Goal: Task Accomplishment & Management: Use online tool/utility

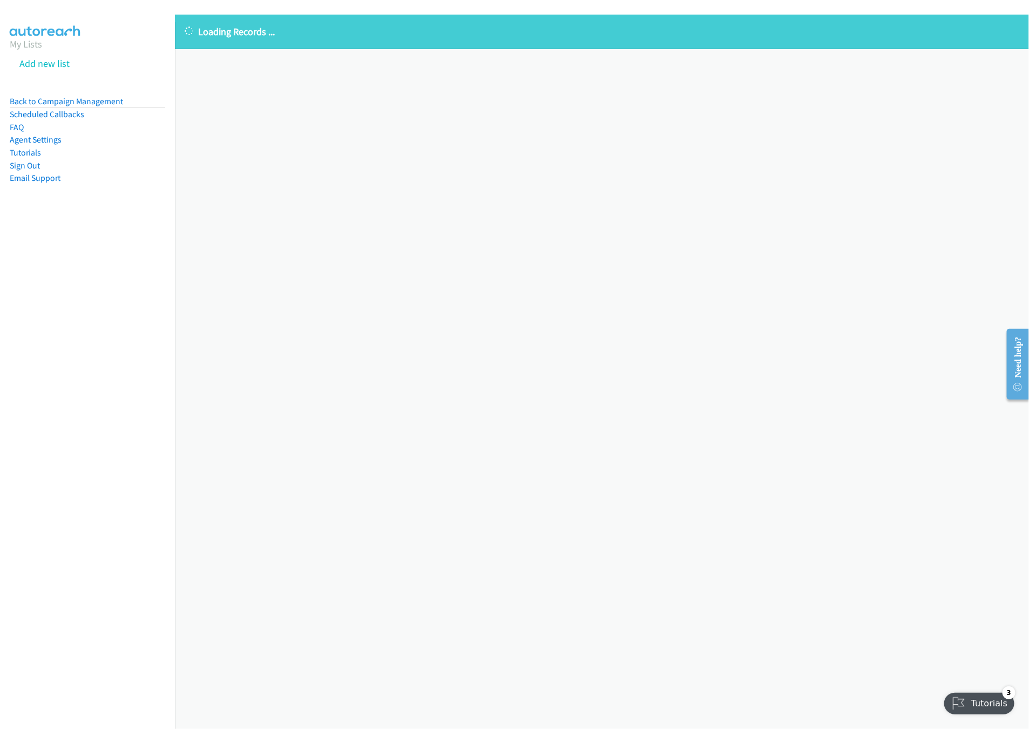
drag, startPoint x: 388, startPoint y: 346, endPoint x: 289, endPoint y: 175, distance: 197.2
click at [388, 342] on div "Loading Records ... Sorry, something went wrong please try again." at bounding box center [602, 372] width 854 height 714
click at [117, 101] on link "Back to Campaign Management" at bounding box center [66, 101] width 113 height 10
click at [77, 104] on link "Back to Campaign Management" at bounding box center [66, 101] width 113 height 10
click at [499, 276] on div "Loading Records ... Sorry, something went wrong please try again." at bounding box center [602, 372] width 854 height 714
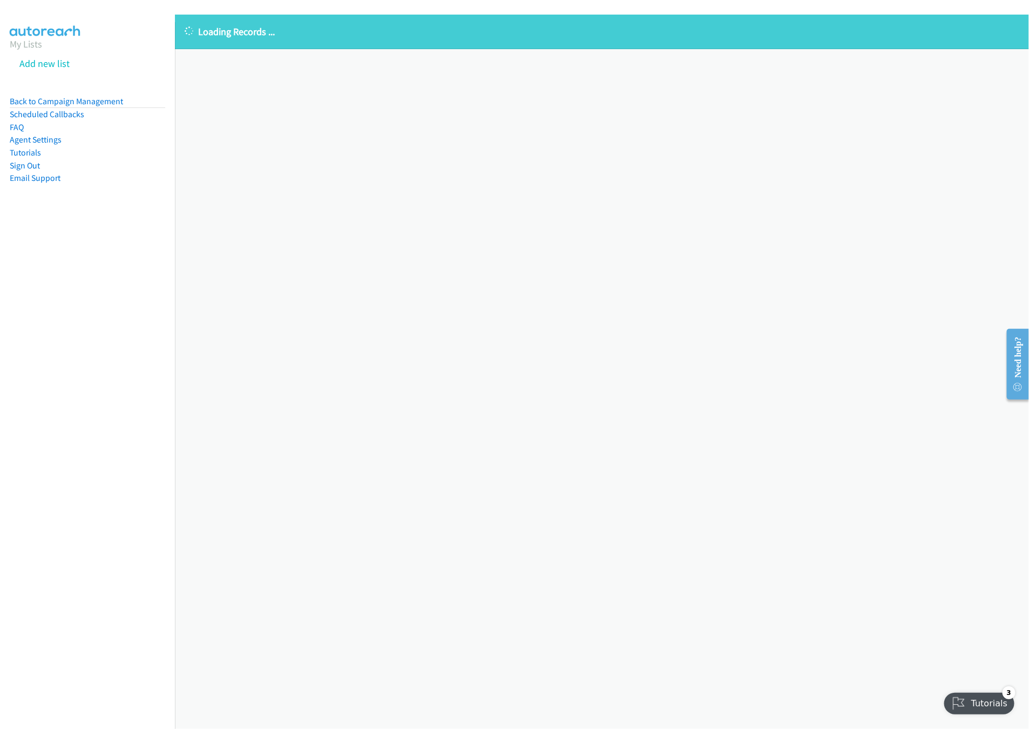
click at [237, 81] on div "Loading Records ... Sorry, something went wrong please try again." at bounding box center [602, 372] width 854 height 714
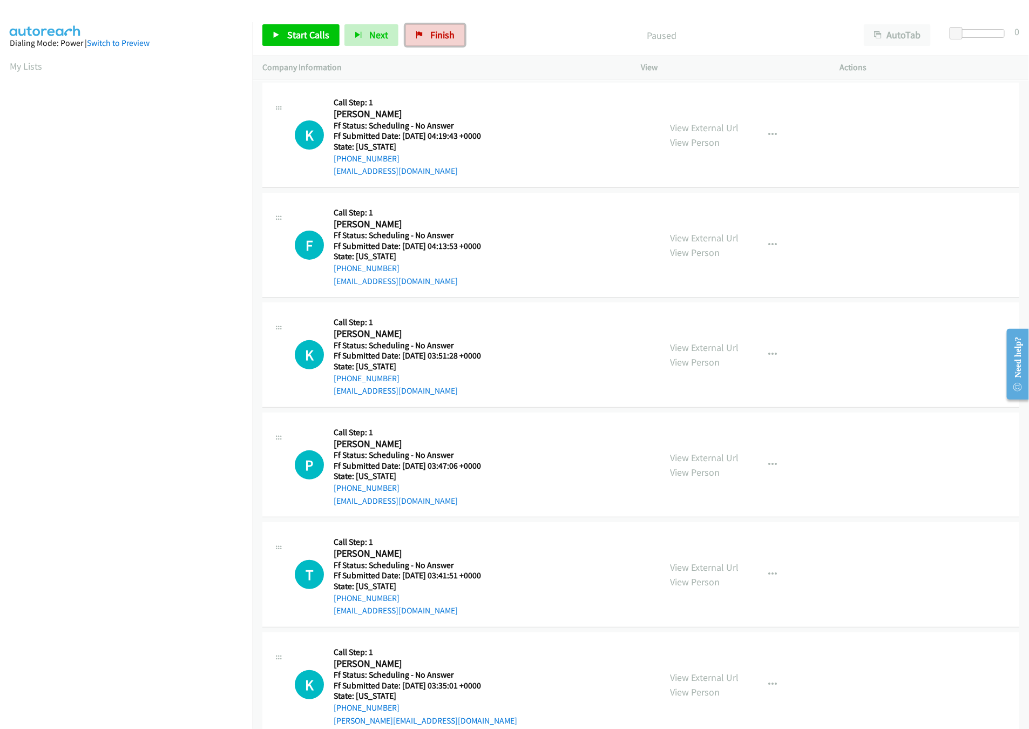
click at [449, 32] on span "Finish" at bounding box center [442, 35] width 24 height 12
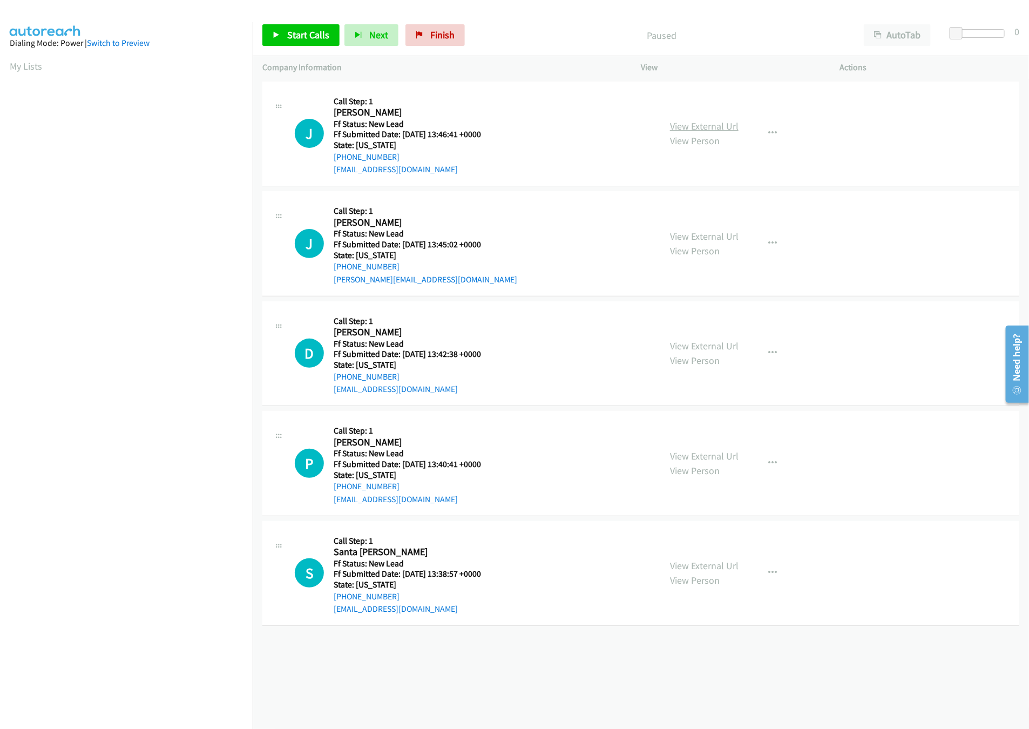
click at [720, 129] on link "View External Url" at bounding box center [704, 126] width 69 height 12
drag, startPoint x: 706, startPoint y: 228, endPoint x: 705, endPoint y: 234, distance: 5.6
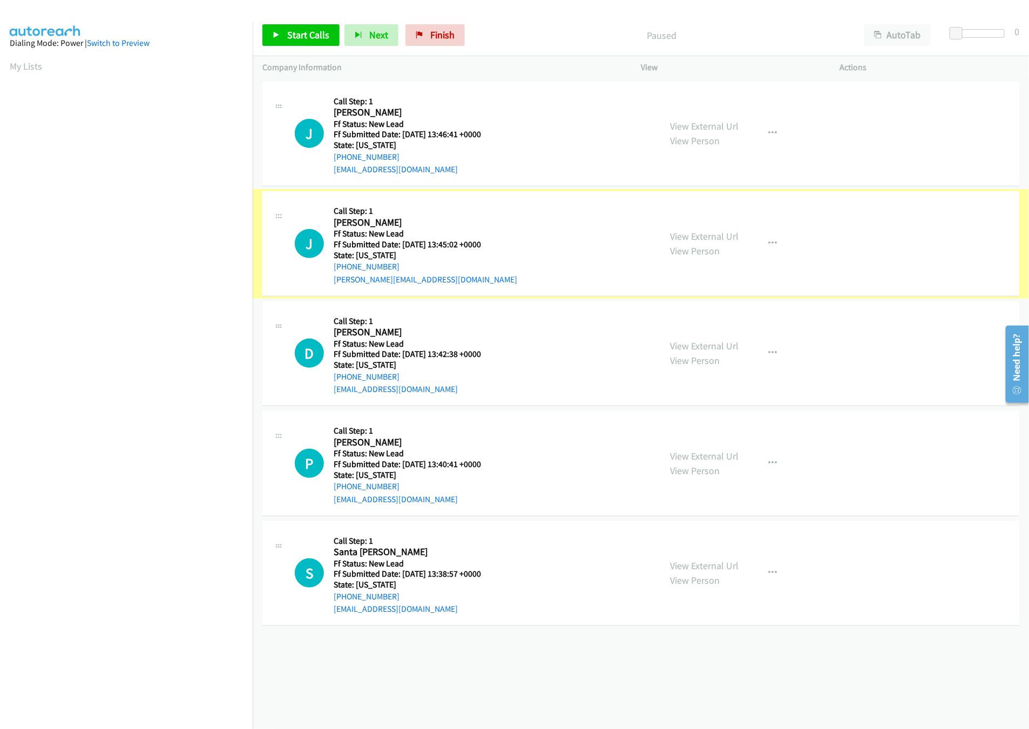
click at [705, 235] on link "View External Url" at bounding box center [704, 236] width 69 height 12
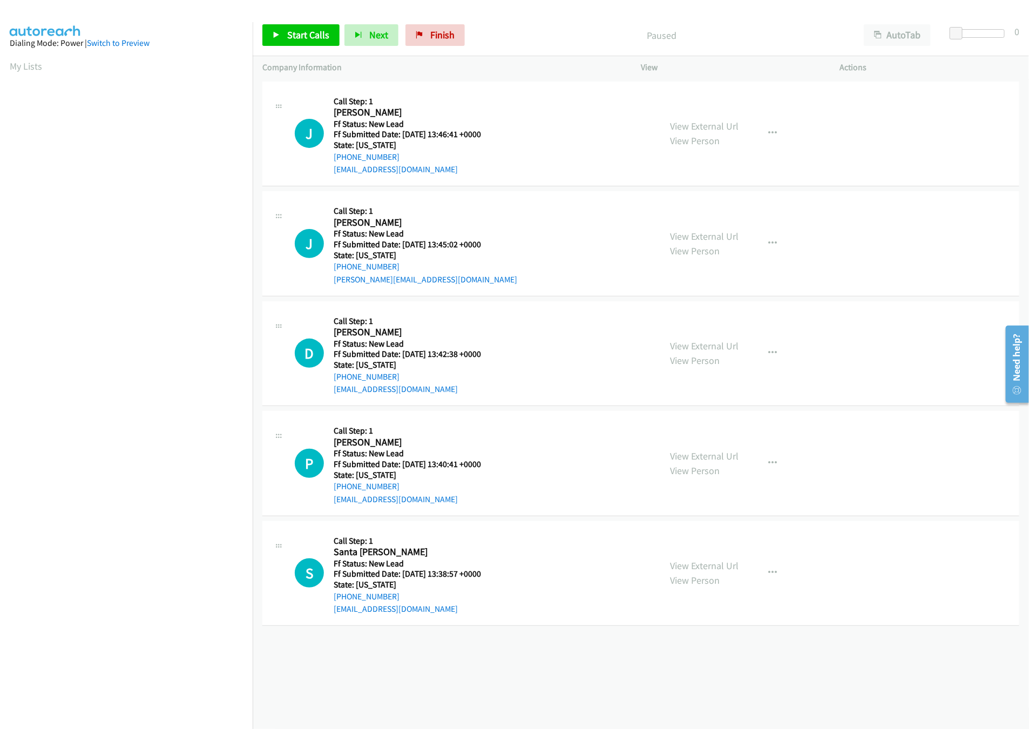
drag, startPoint x: 107, startPoint y: 663, endPoint x: 134, endPoint y: 627, distance: 45.1
click at [107, 663] on nav "Dialing Mode: Power | Switch to Preview My Lists" at bounding box center [126, 386] width 253 height 729
click at [758, 125] on button "button" at bounding box center [772, 134] width 29 height 22
click at [691, 204] on link "Skip Call" at bounding box center [715, 204] width 144 height 22
click at [758, 130] on button "button" at bounding box center [772, 134] width 29 height 22
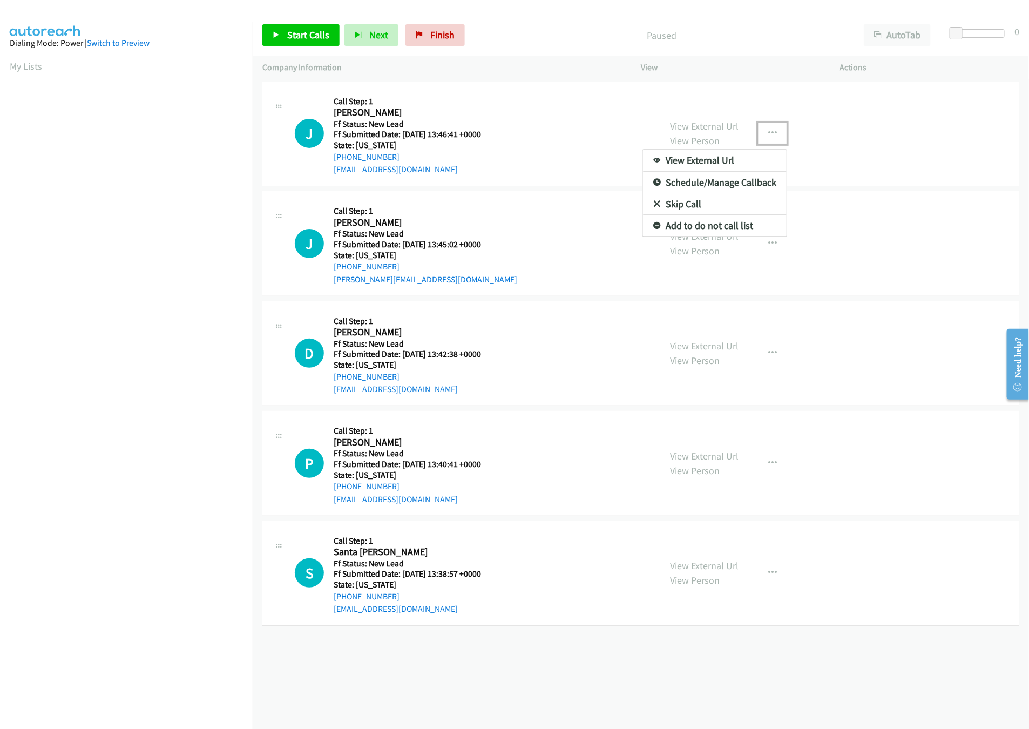
click at [686, 203] on link "Skip Call" at bounding box center [715, 204] width 144 height 22
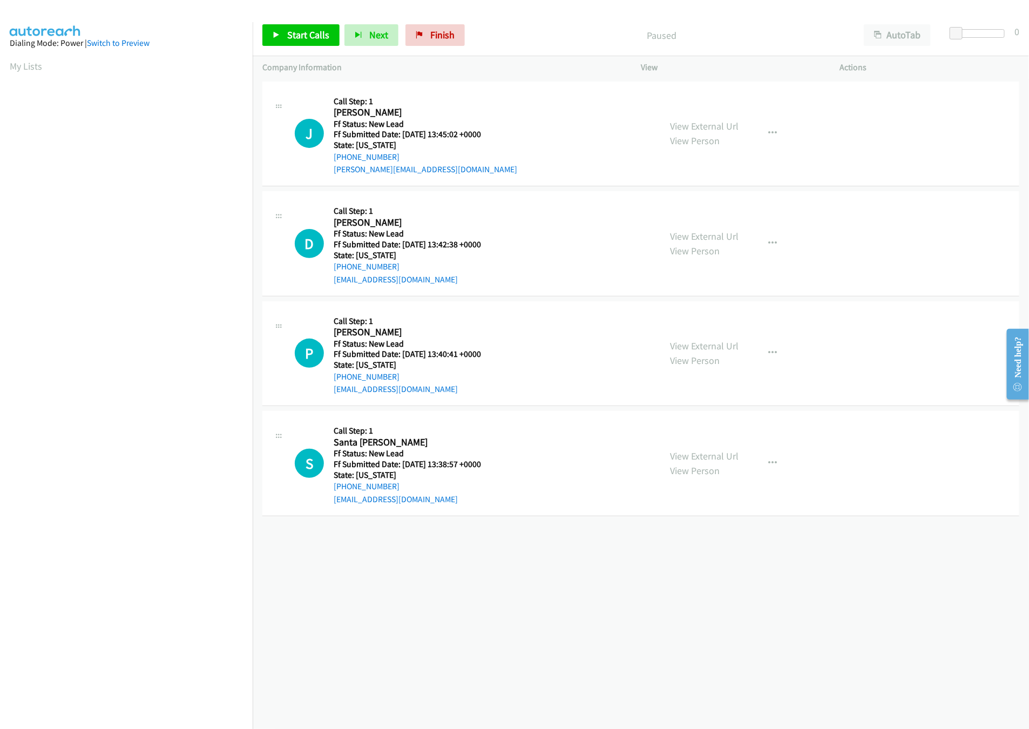
scroll to position [0, 4]
click at [281, 45] on link "Start Calls" at bounding box center [300, 35] width 77 height 22
click at [697, 230] on link "View External Url" at bounding box center [704, 236] width 69 height 12
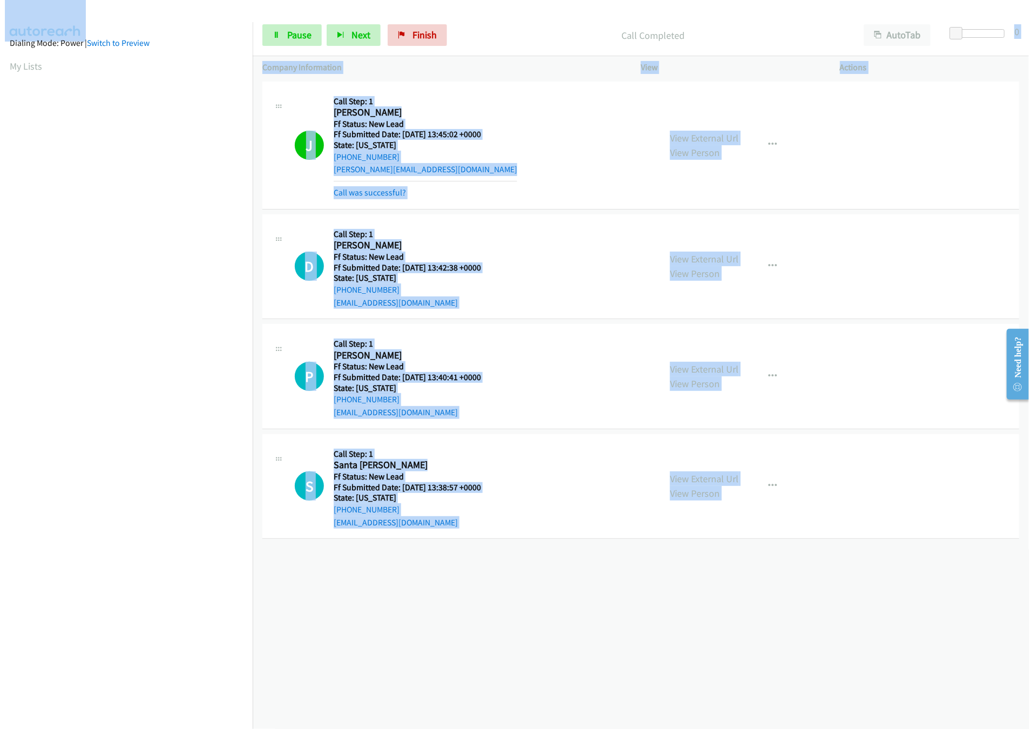
drag, startPoint x: 959, startPoint y: 40, endPoint x: 1038, endPoint y: 36, distance: 79.0
click at [1029, 36] on html "Start Calls Pause Next Finish Call Completed AutoTab AutoTab 0 Company Informat…" at bounding box center [514, 25] width 1029 height 51
click at [1004, 31] on div at bounding box center [980, 33] width 50 height 9
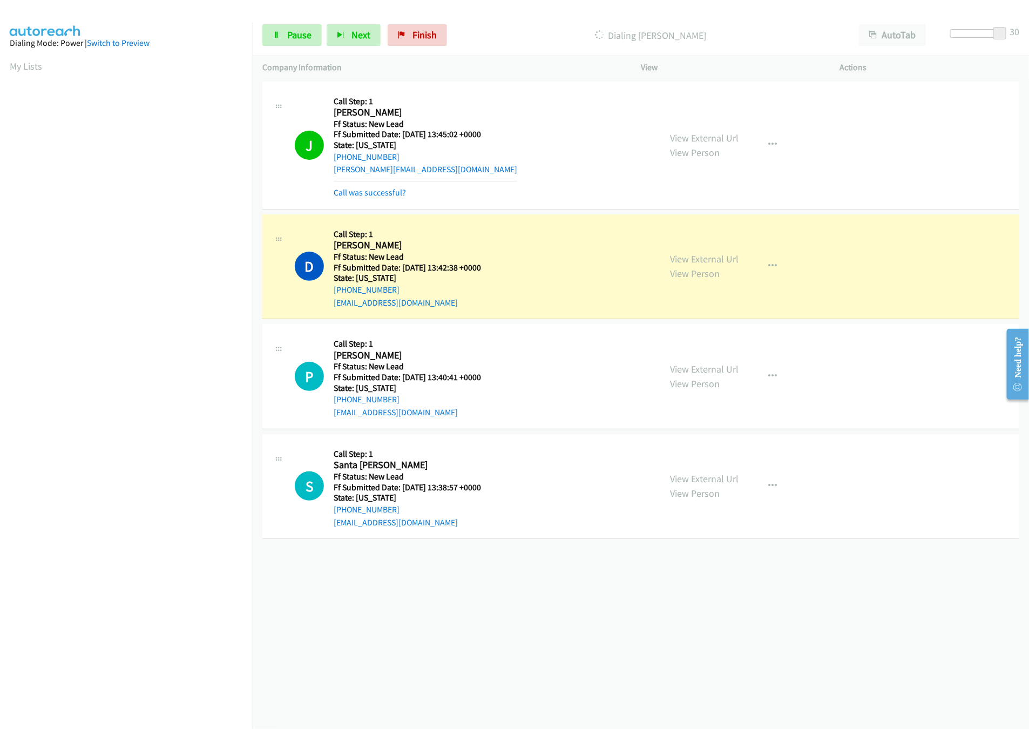
click at [737, 26] on div "Dialing David Chaplick" at bounding box center [650, 35] width 397 height 22
click at [274, 37] on icon at bounding box center [277, 36] width 8 height 8
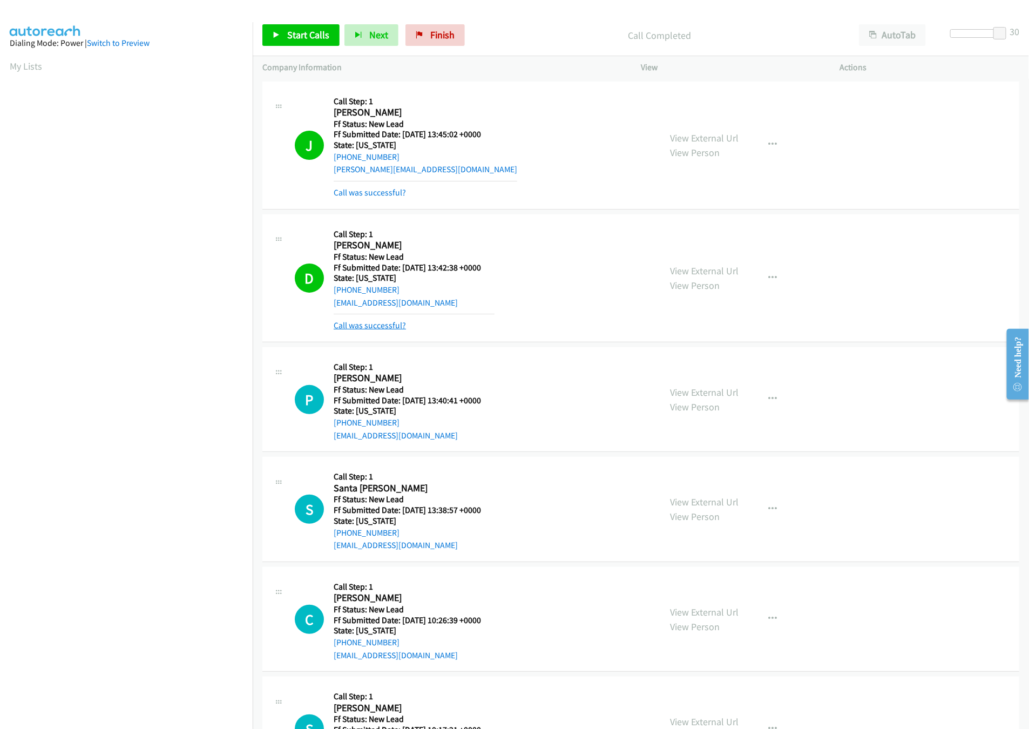
click at [337, 326] on link "Call was successful?" at bounding box center [370, 325] width 72 height 10
click at [371, 182] on mb0 "Call was successful?" at bounding box center [426, 190] width 184 height 18
click at [366, 326] on link "Call was successful?" at bounding box center [370, 325] width 72 height 10
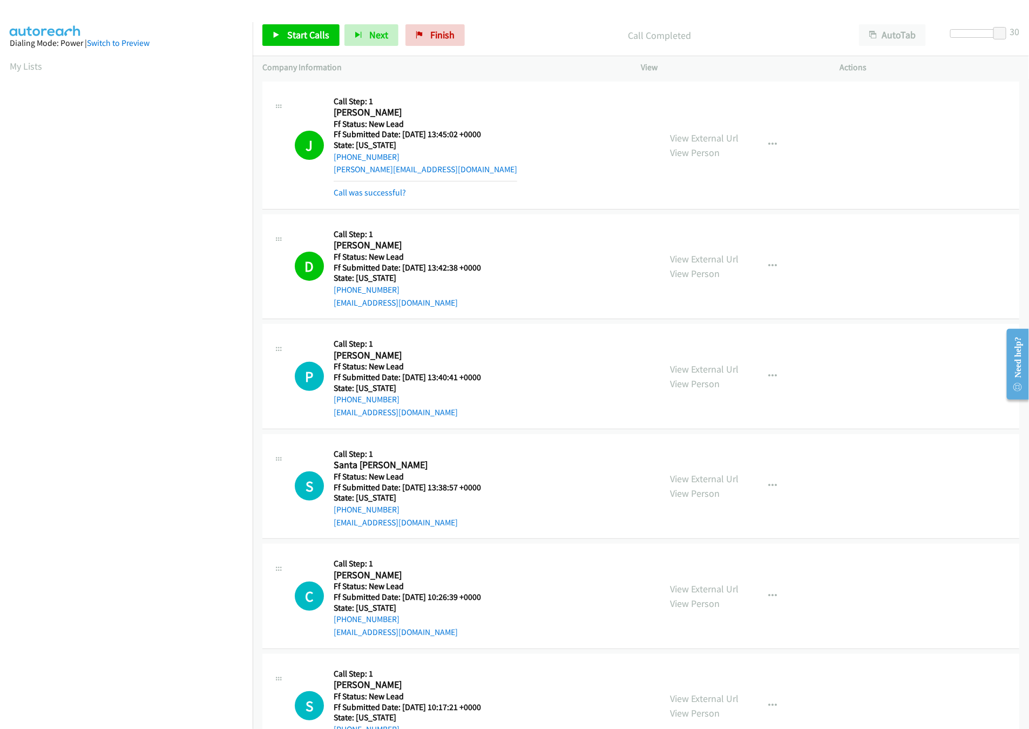
click at [371, 185] on mb0 "Call was successful?" at bounding box center [426, 190] width 184 height 18
click at [370, 195] on link "Call was successful?" at bounding box center [370, 192] width 72 height 10
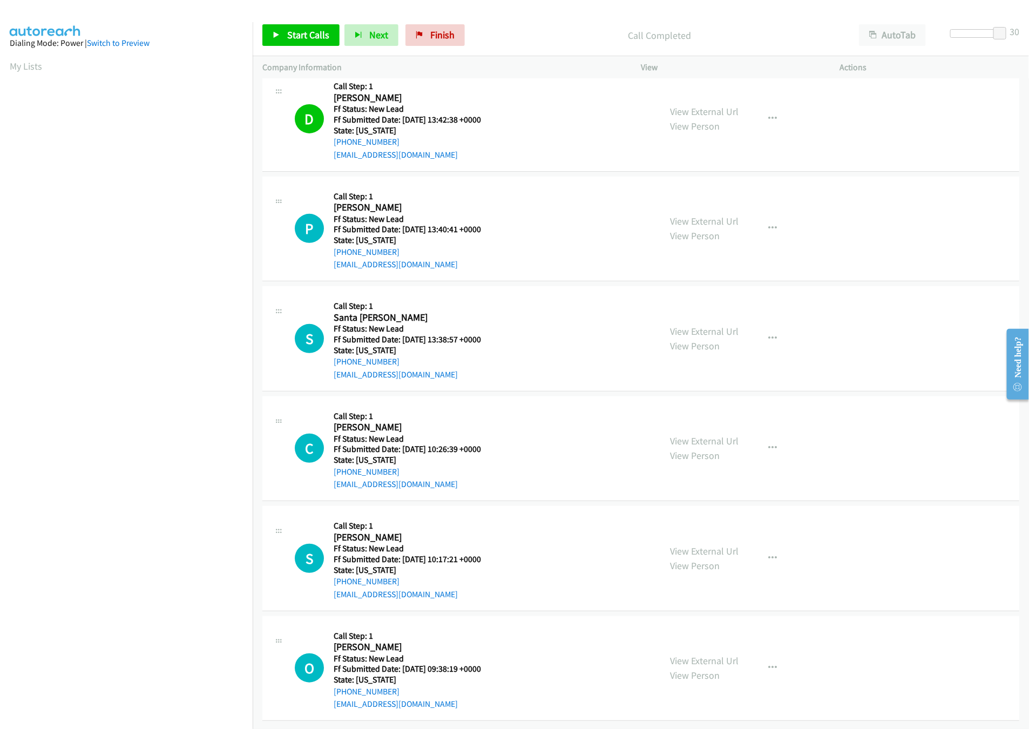
scroll to position [138, 0]
click at [685, 325] on link "View External Url" at bounding box center [704, 331] width 69 height 12
click at [711, 215] on link "View External Url" at bounding box center [704, 221] width 69 height 12
click at [309, 31] on span "Start Calls" at bounding box center [308, 35] width 42 height 12
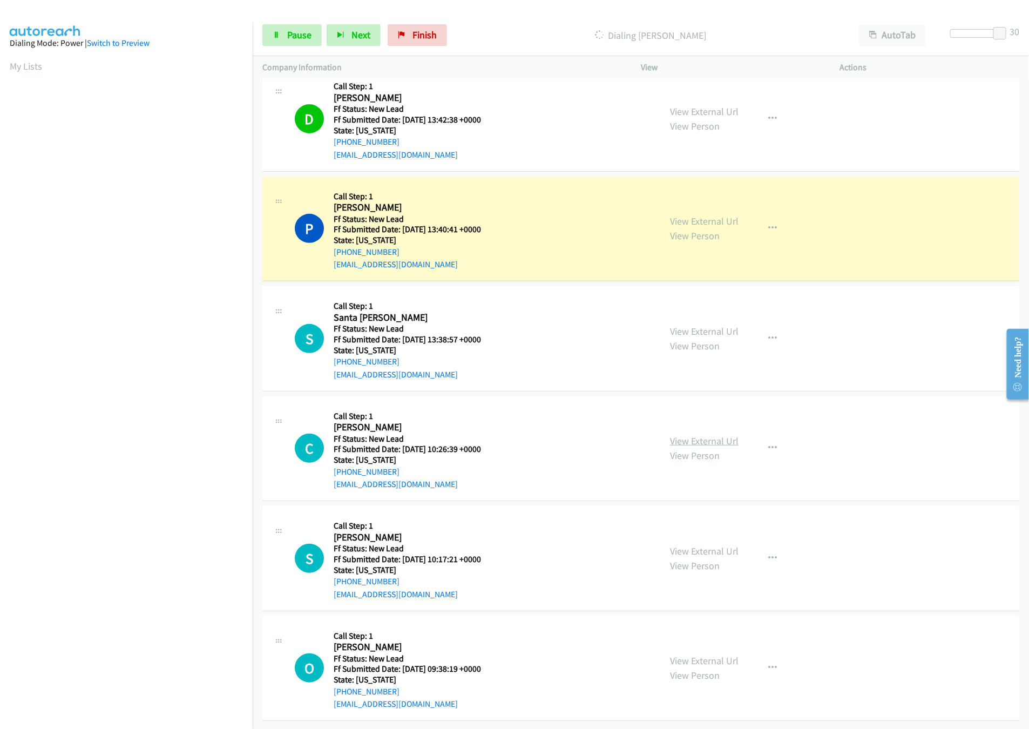
click at [681, 435] on link "View External Url" at bounding box center [704, 441] width 69 height 12
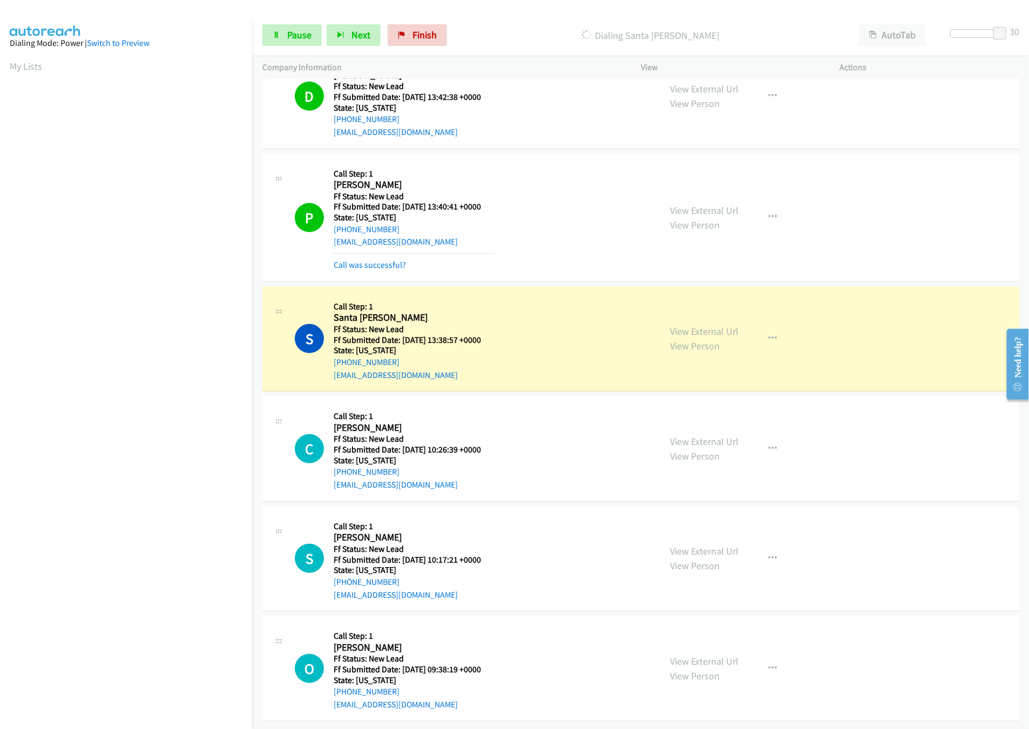
scroll to position [161, 0]
click at [363, 259] on div "Call was successful?" at bounding box center [414, 265] width 161 height 13
click at [363, 260] on link "Call was successful?" at bounding box center [370, 265] width 72 height 10
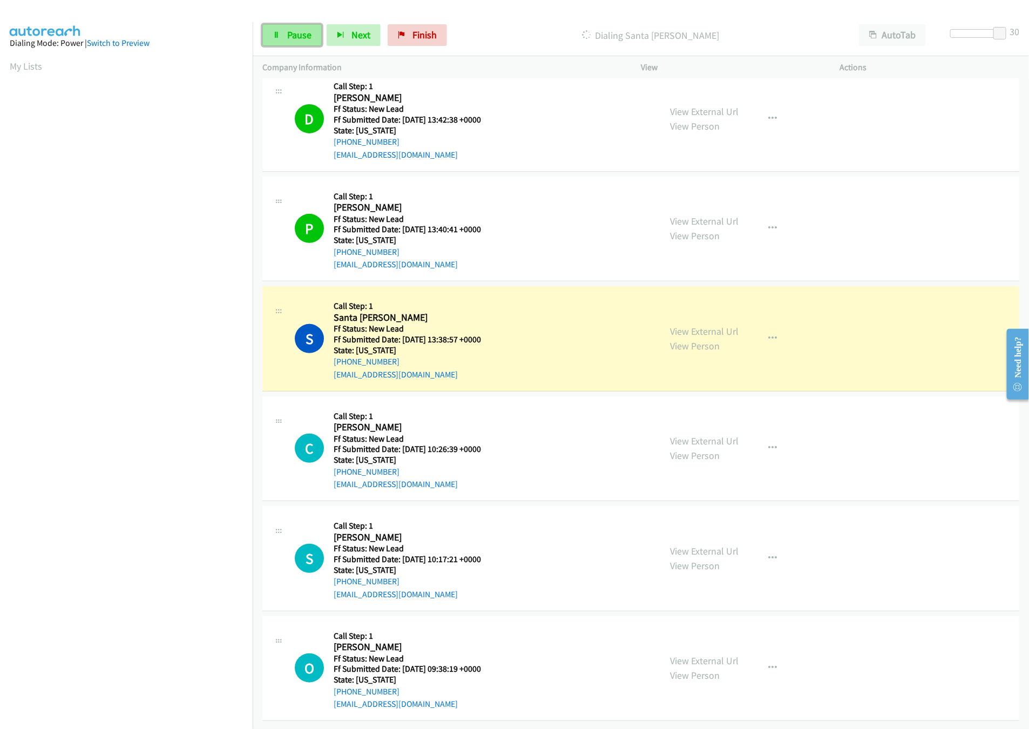
click at [303, 42] on link "Pause" at bounding box center [291, 35] width 59 height 22
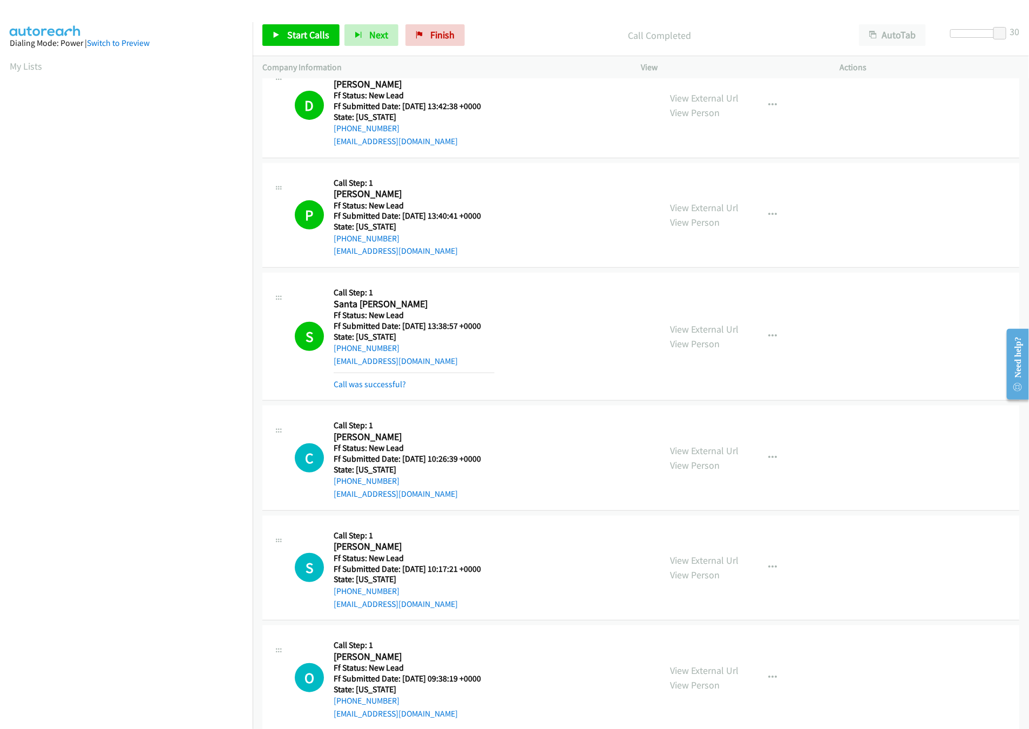
scroll to position [161, 0]
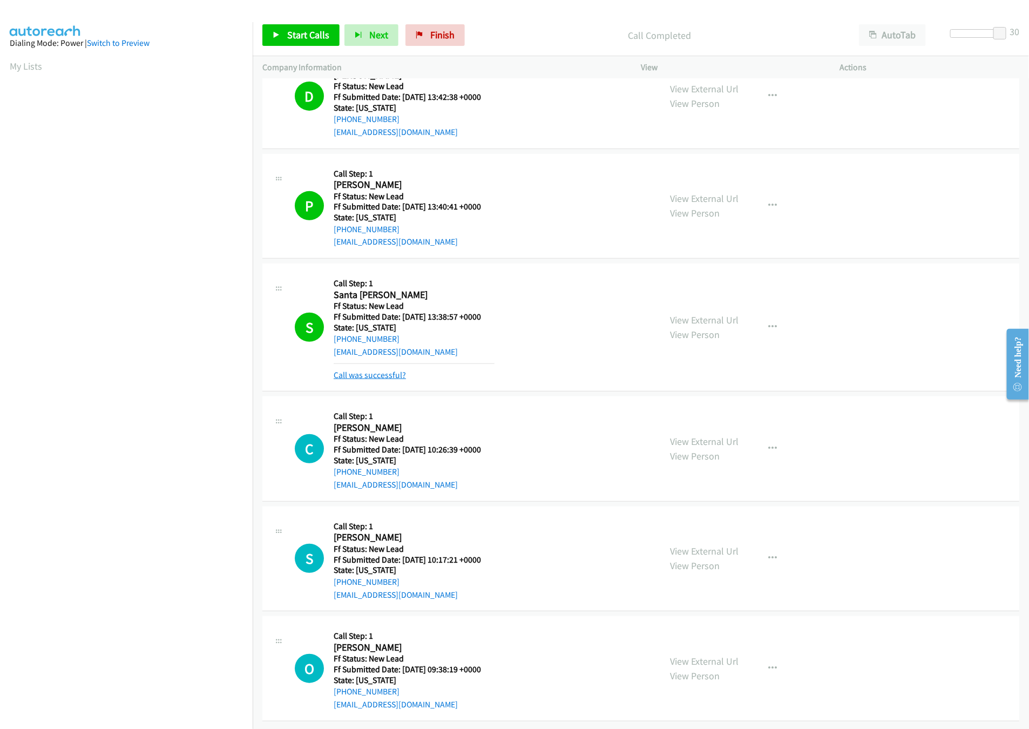
click at [387, 370] on link "Call was successful?" at bounding box center [370, 375] width 72 height 10
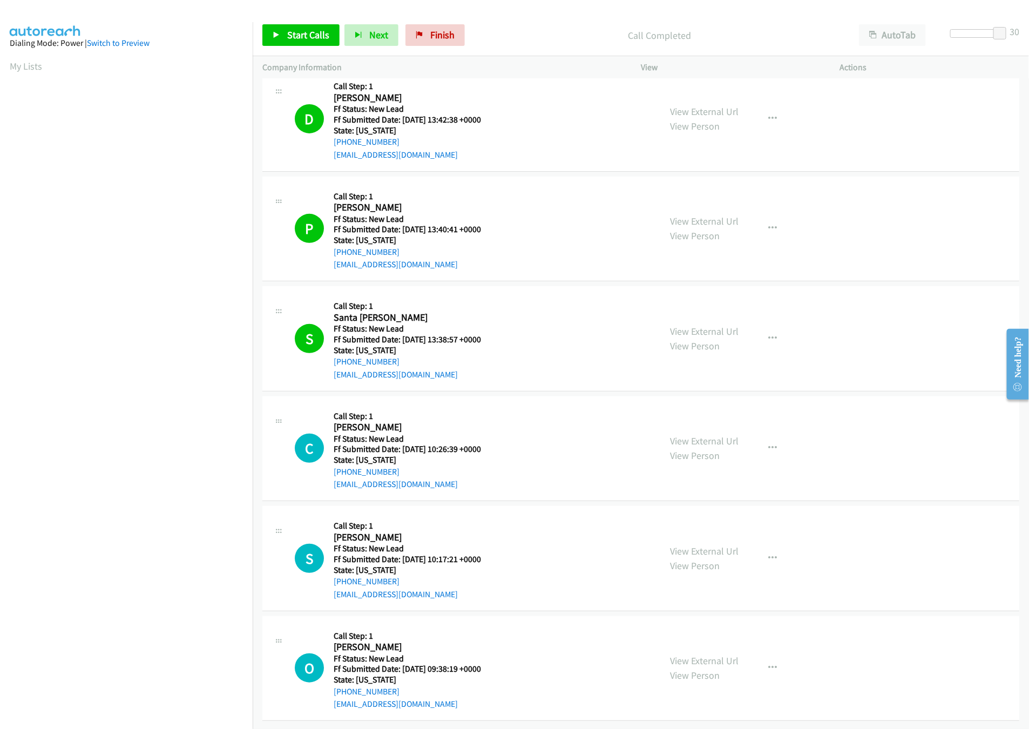
scroll to position [138, 0]
click at [175, 20] on div at bounding box center [509, 21] width 1019 height 42
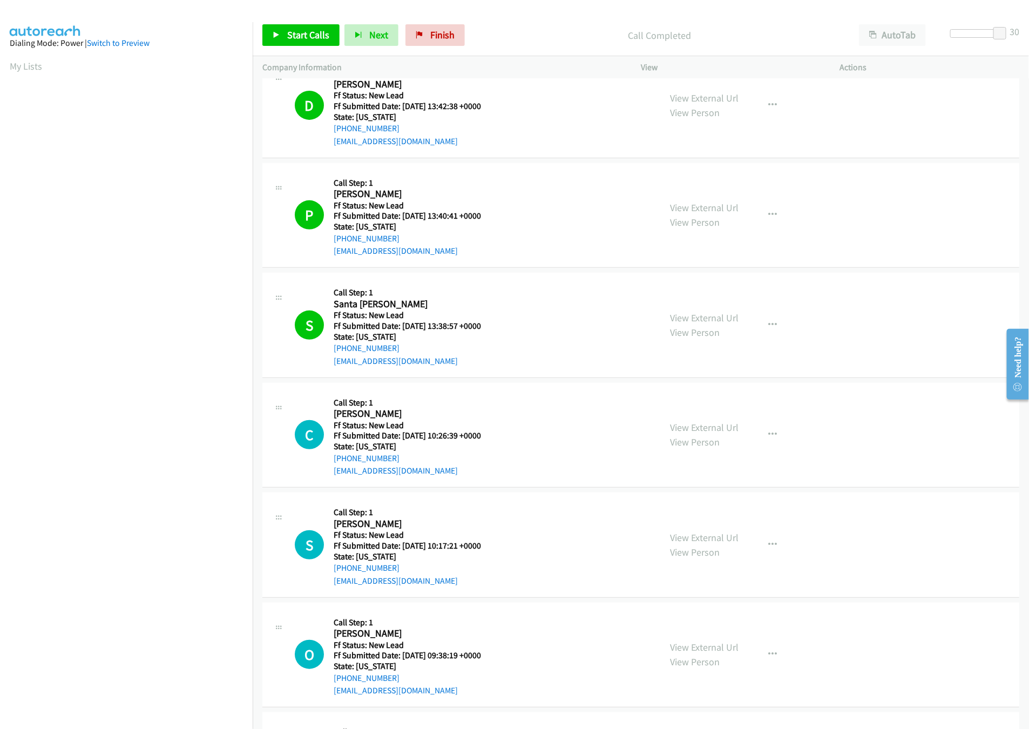
scroll to position [161, 0]
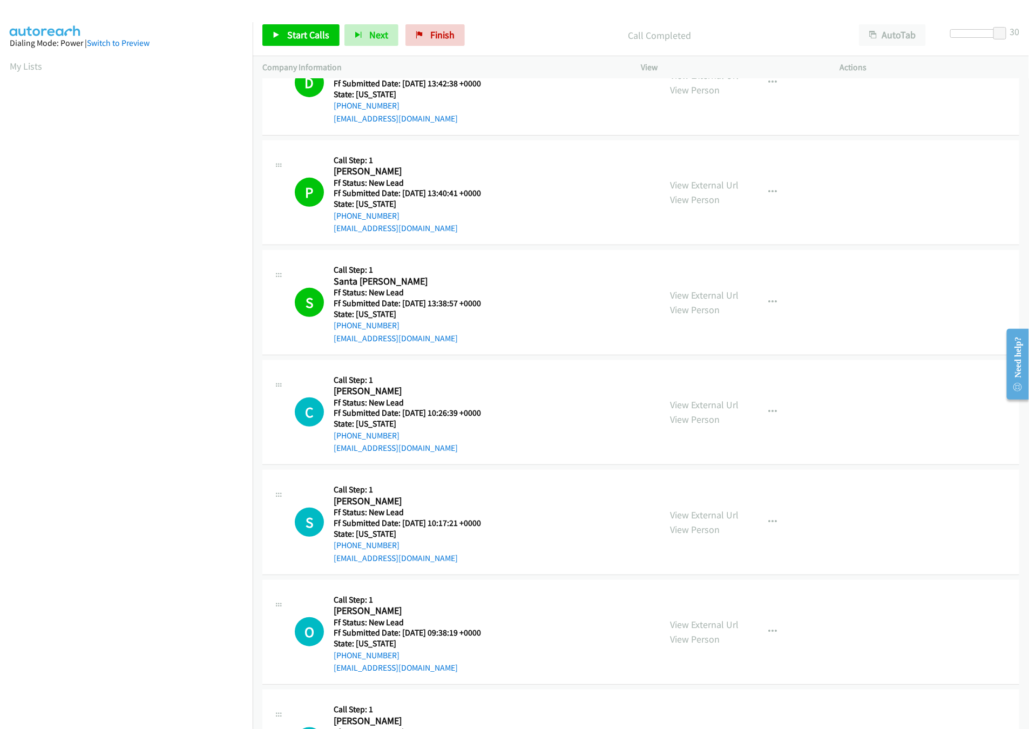
click at [710, 287] on div "View External Url View Person View External Url Email Schedule/Manage Callback …" at bounding box center [764, 302] width 209 height 85
click at [708, 292] on link "View External Url" at bounding box center [704, 295] width 69 height 12
drag, startPoint x: 1004, startPoint y: 26, endPoint x: 808, endPoint y: 37, distance: 196.3
click at [808, 37] on div "Start Calls Pause Next Finish Call Completed AutoTab AutoTab 18" at bounding box center [641, 36] width 776 height 42
click at [312, 37] on span "Start Calls" at bounding box center [308, 35] width 42 height 12
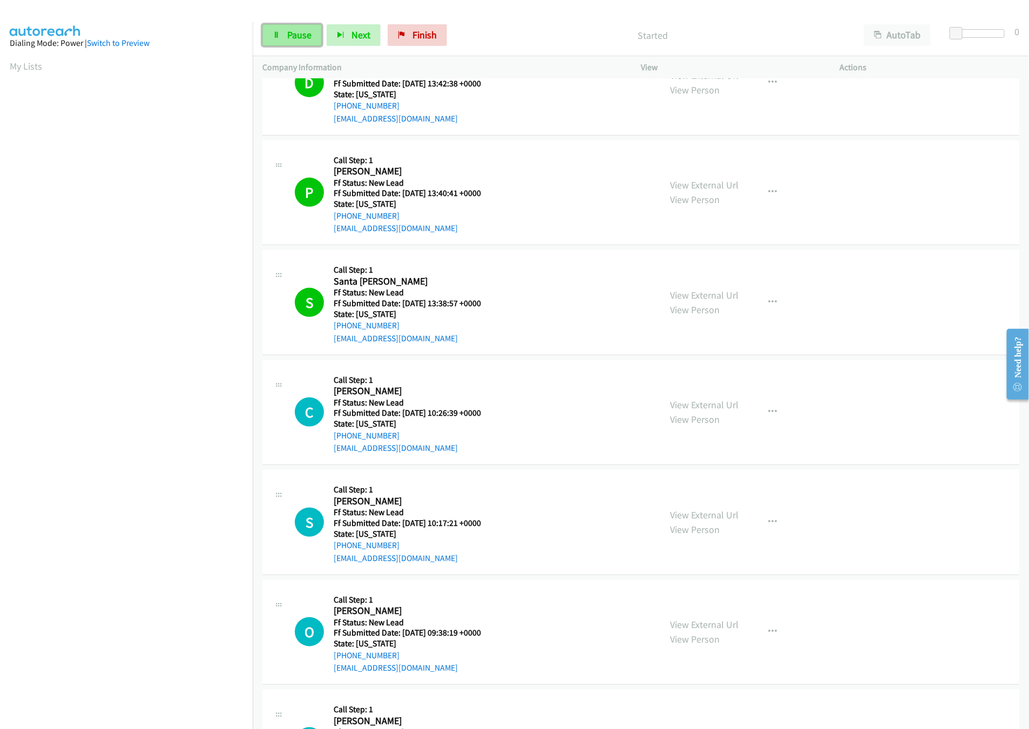
click at [293, 31] on span "Pause" at bounding box center [299, 35] width 24 height 12
click at [293, 31] on span "Start Calls" at bounding box center [308, 35] width 42 height 12
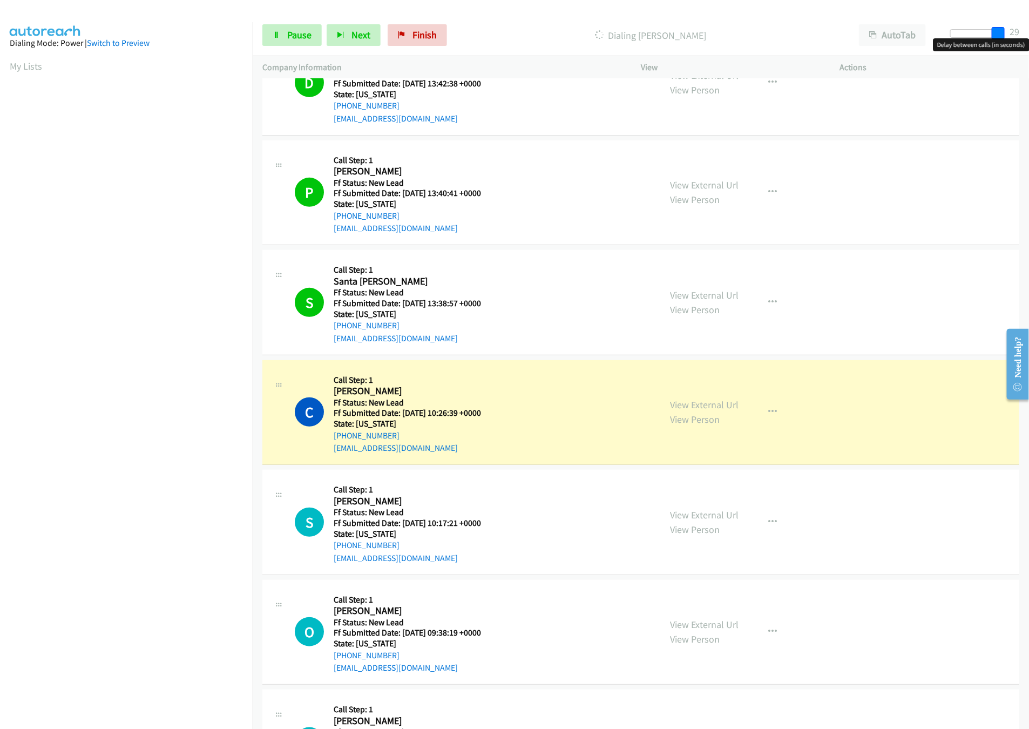
drag, startPoint x: 956, startPoint y: 33, endPoint x: 1003, endPoint y: 40, distance: 47.6
click at [1003, 40] on body "Start Calls Pause Next Finish Dialing Connie Scassell AutoTab AutoTab 29 Compan…" at bounding box center [514, 25] width 1029 height 51
drag, startPoint x: 998, startPoint y: 36, endPoint x: 1006, endPoint y: 36, distance: 8.1
click at [1006, 36] on span at bounding box center [999, 33] width 13 height 13
click at [694, 512] on link "View External Url" at bounding box center [704, 515] width 69 height 12
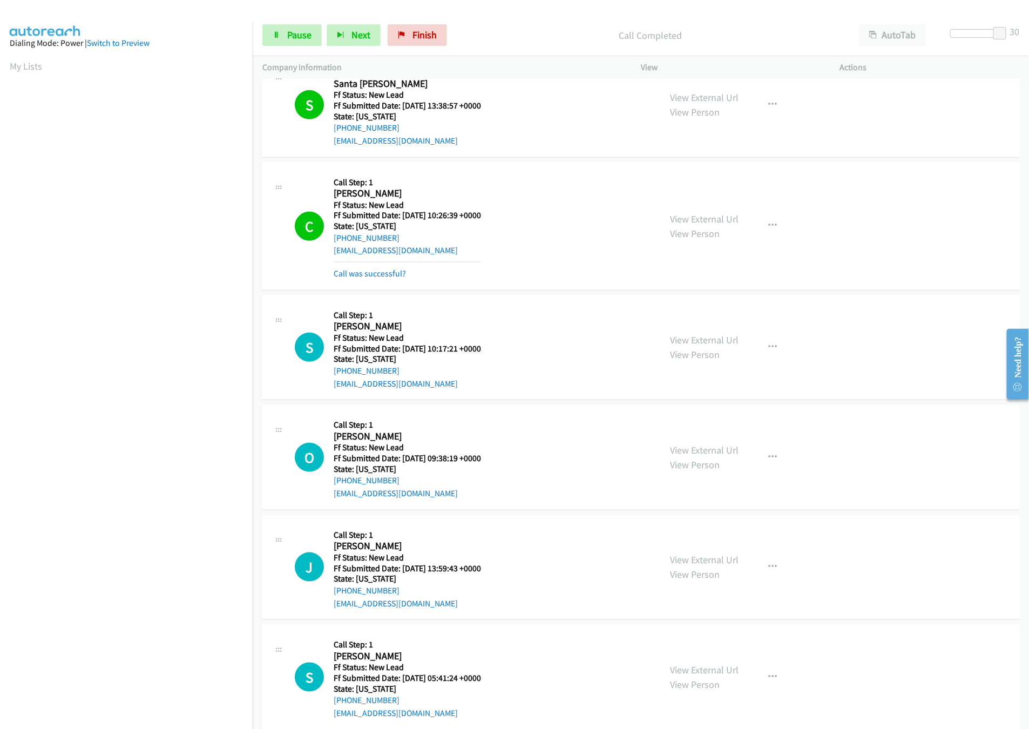
scroll to position [381, 0]
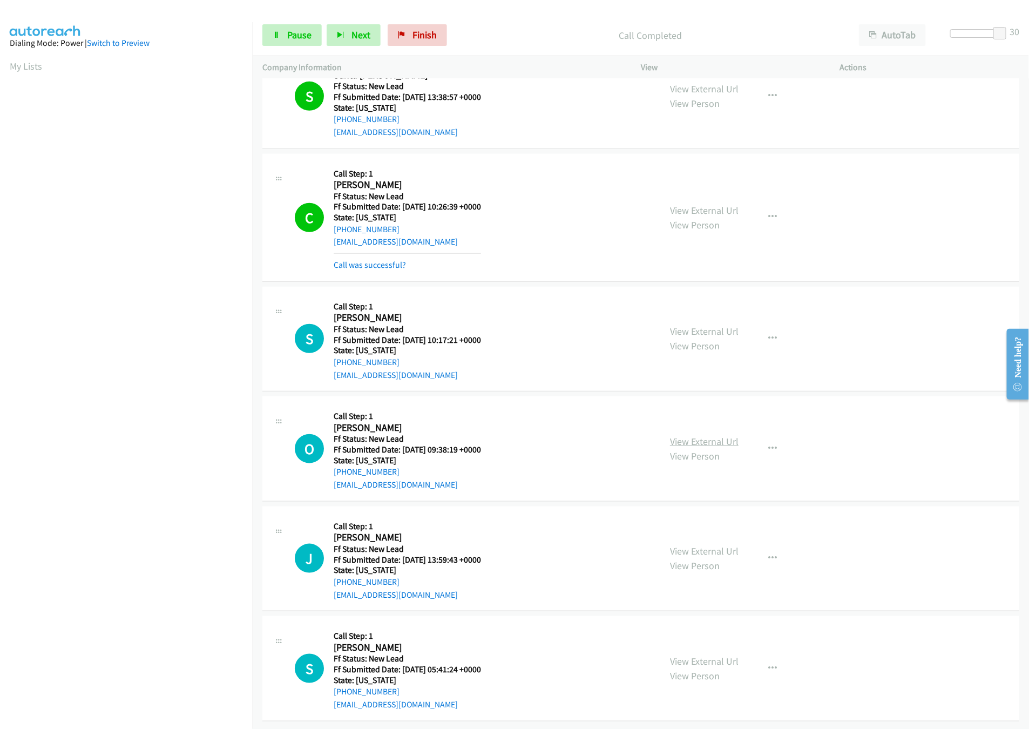
click at [719, 435] on link "View External Url" at bounding box center [704, 441] width 69 height 12
click at [690, 545] on link "View External Url" at bounding box center [704, 551] width 69 height 12
click at [302, 39] on span "Pause" at bounding box center [299, 35] width 24 height 12
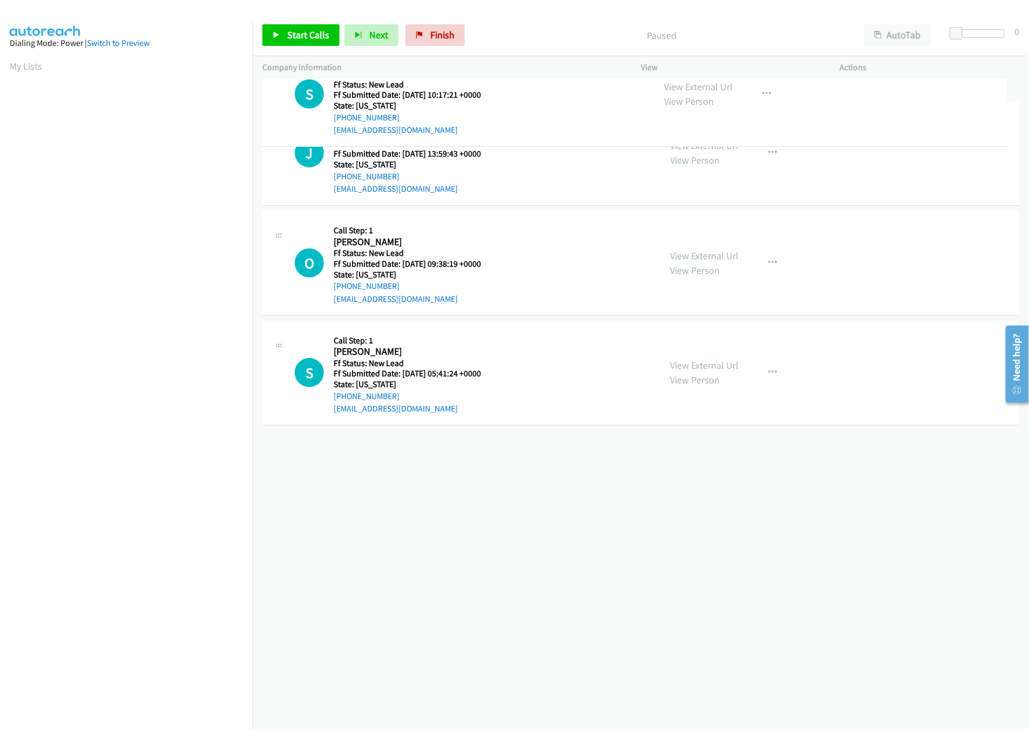
drag, startPoint x: 426, startPoint y: 235, endPoint x: 442, endPoint y: 78, distance: 158.0
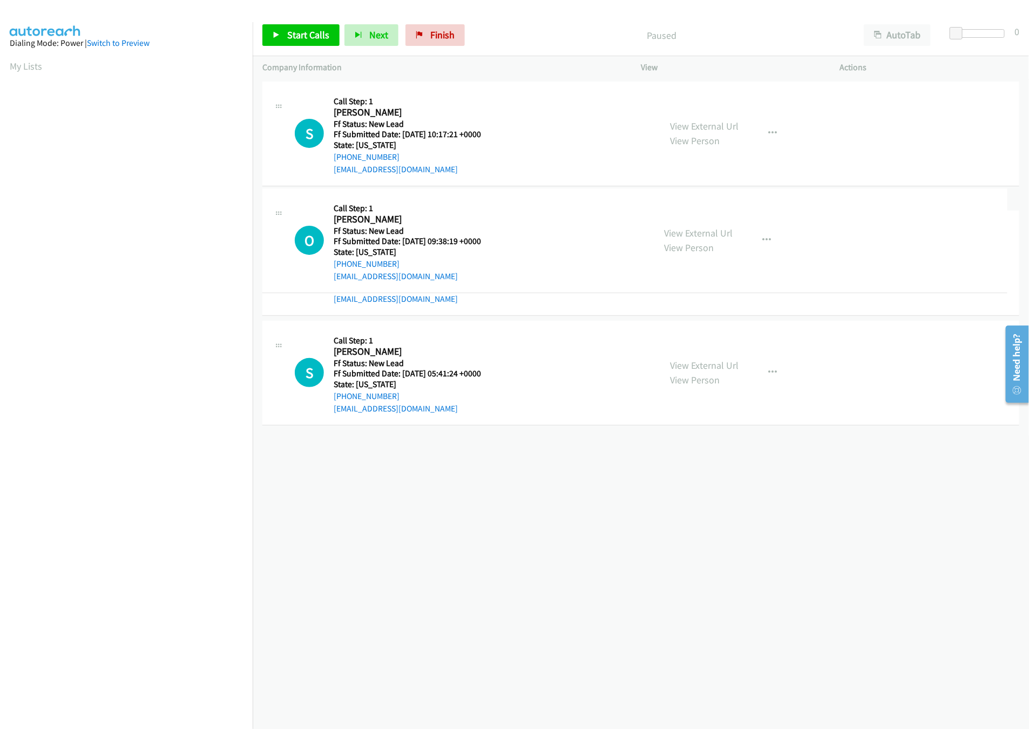
drag, startPoint x: 468, startPoint y: 346, endPoint x: 478, endPoint y: 226, distance: 120.3
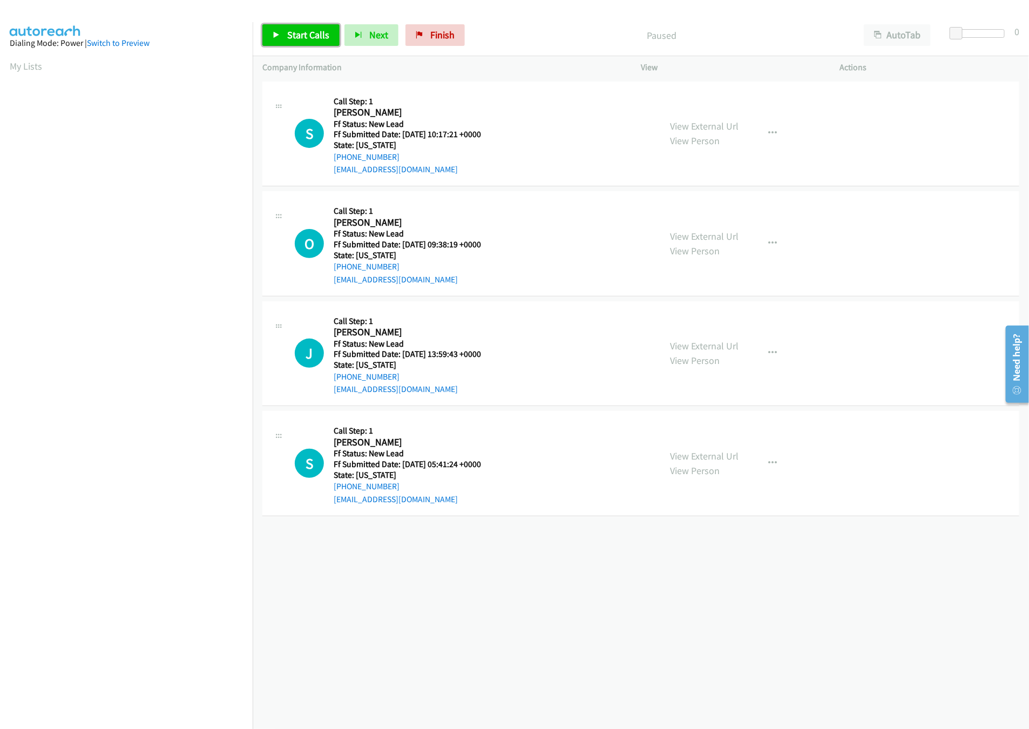
click at [287, 36] on link "Start Calls" at bounding box center [300, 35] width 77 height 22
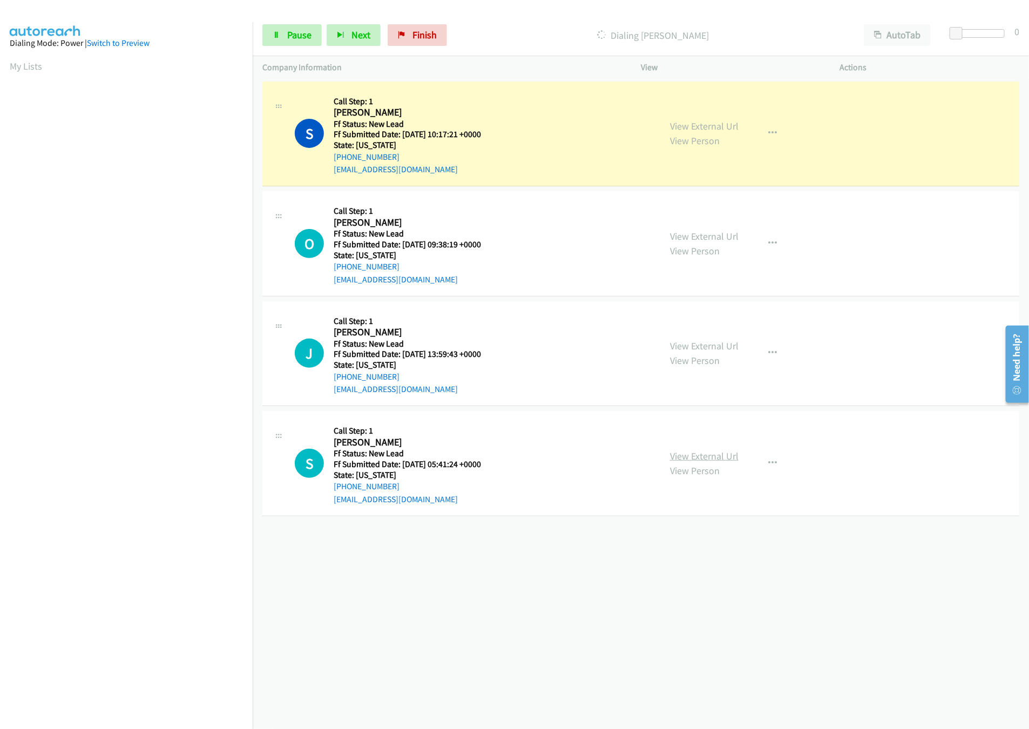
click at [705, 454] on link "View External Url" at bounding box center [704, 456] width 69 height 12
drag, startPoint x: 958, startPoint y: 33, endPoint x: 975, endPoint y: 33, distance: 17.3
click at [975, 33] on span at bounding box center [969, 33] width 13 height 13
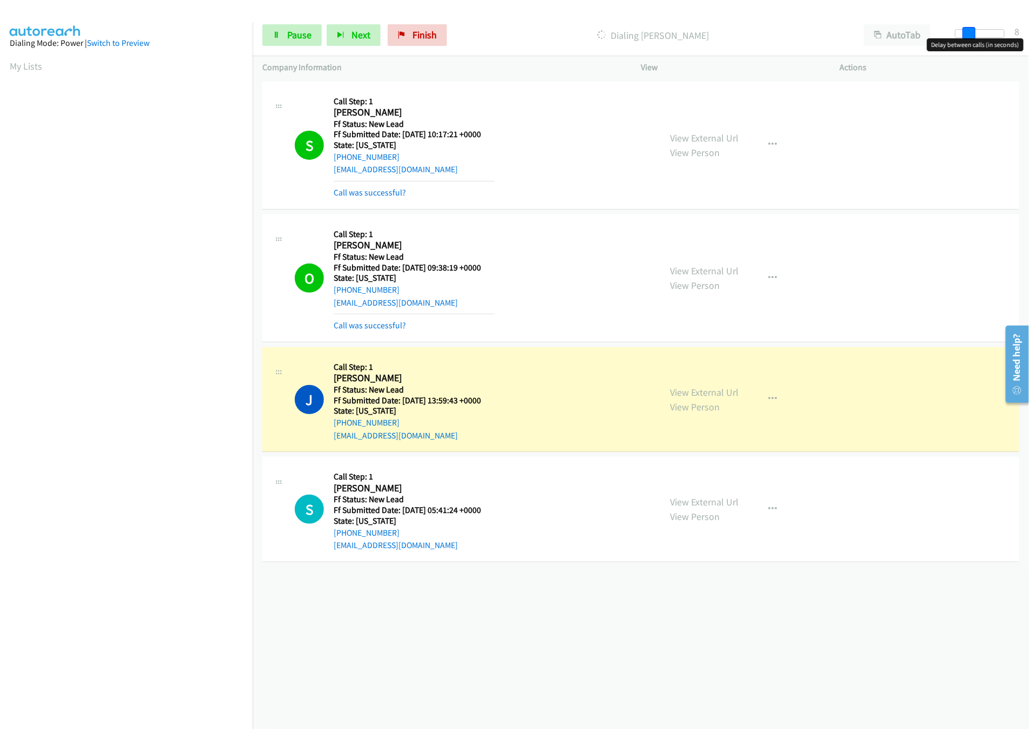
drag, startPoint x: 970, startPoint y: 36, endPoint x: 964, endPoint y: 36, distance: 5.9
click at [964, 36] on span at bounding box center [969, 33] width 13 height 13
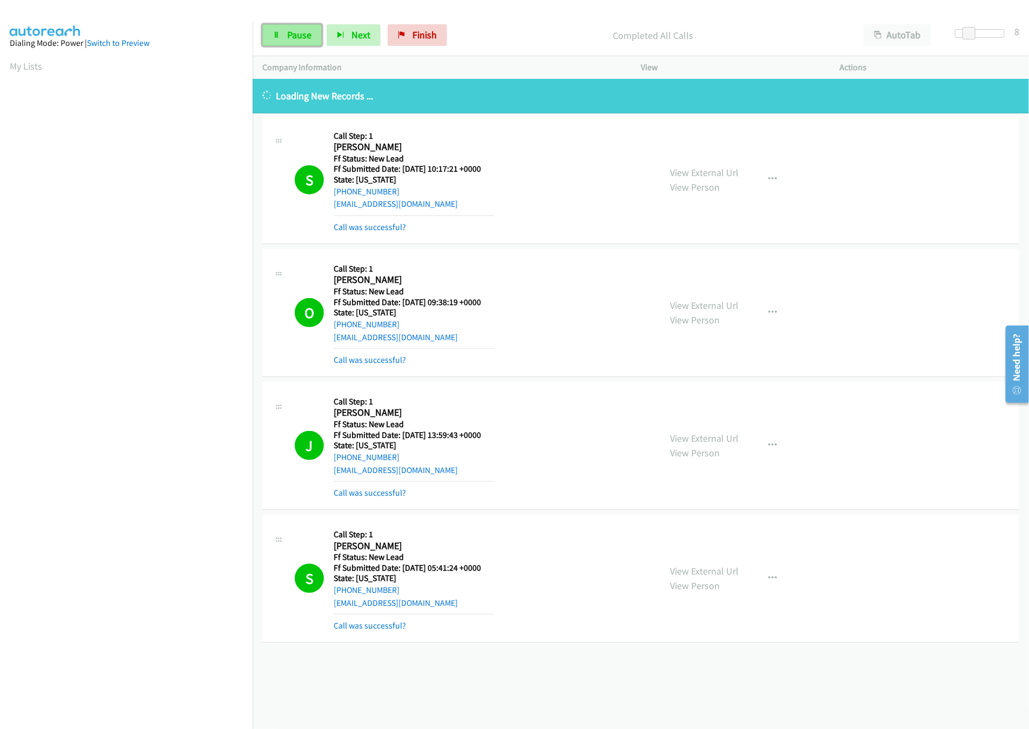
click at [298, 38] on span "Pause" at bounding box center [299, 35] width 24 height 12
click at [417, 695] on div "+1 415-964-1034 Call failed - Please reload the list and try again The Callbar …" at bounding box center [641, 404] width 776 height 650
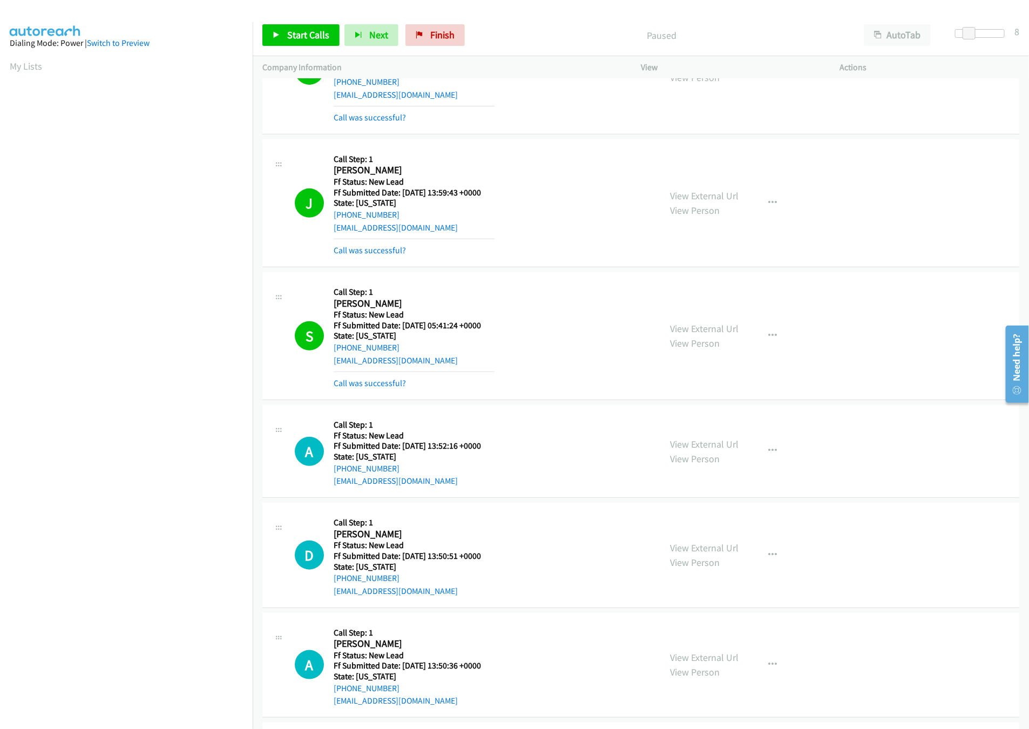
scroll to position [324, 0]
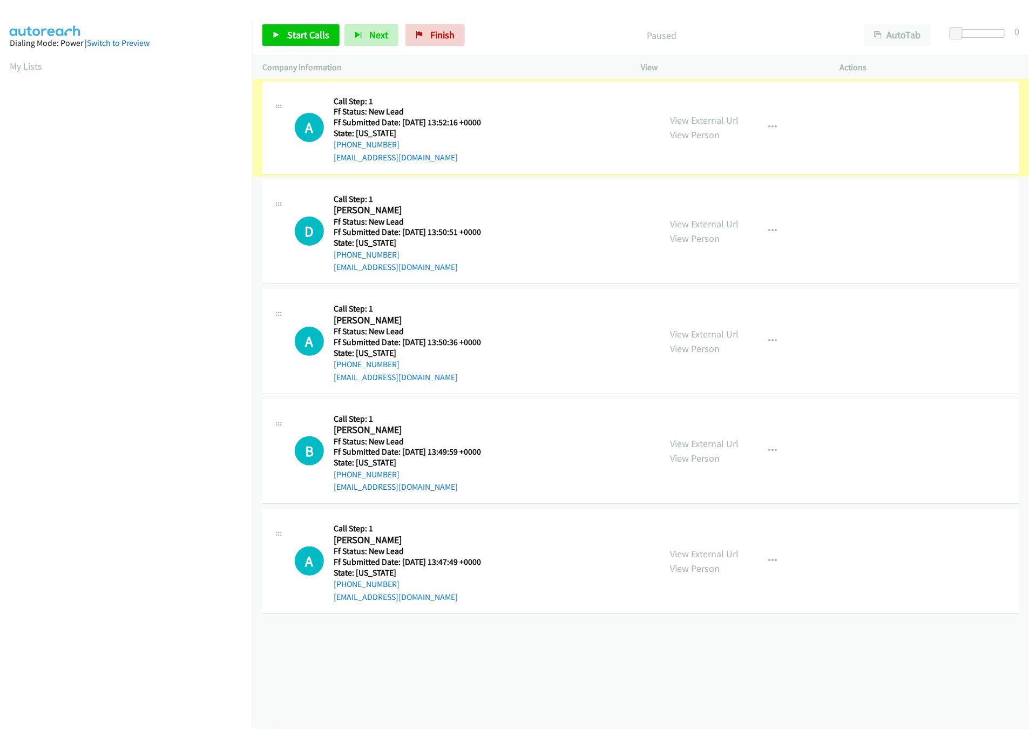
click at [674, 117] on link "View External Url" at bounding box center [704, 120] width 69 height 12
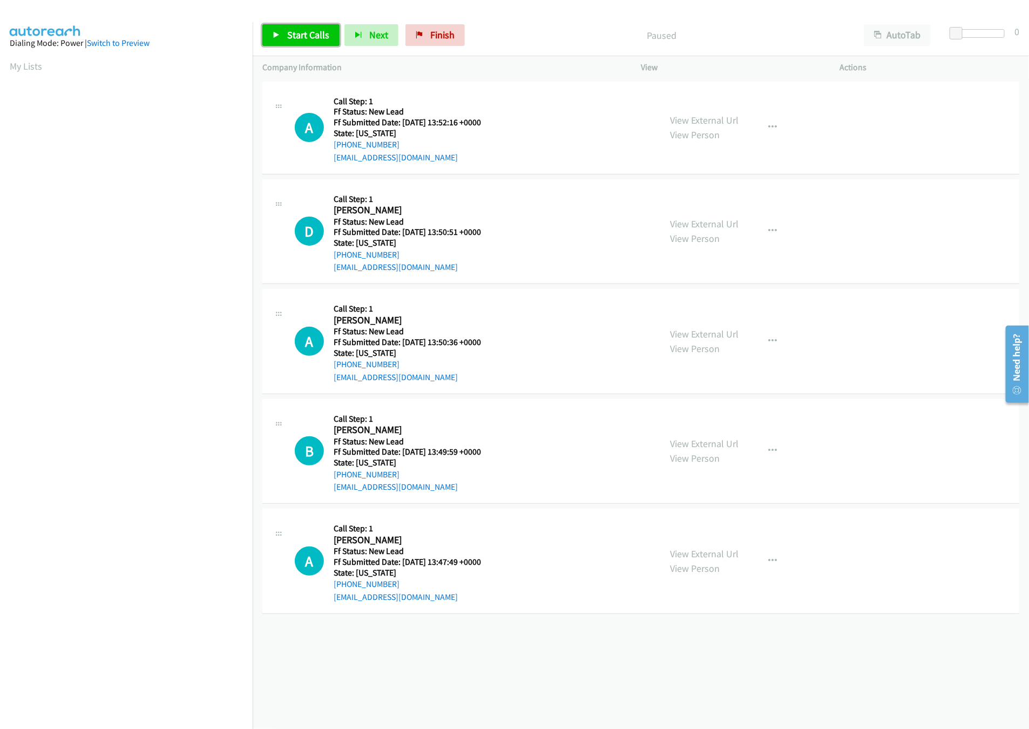
click at [321, 40] on link "Start Calls" at bounding box center [300, 35] width 77 height 22
drag, startPoint x: 961, startPoint y: 34, endPoint x: 1022, endPoint y: 39, distance: 61.2
click at [1029, 39] on html "Start Calls Pause Next Finish Started AutoTab AutoTab 30 Company Information In…" at bounding box center [514, 25] width 1029 height 51
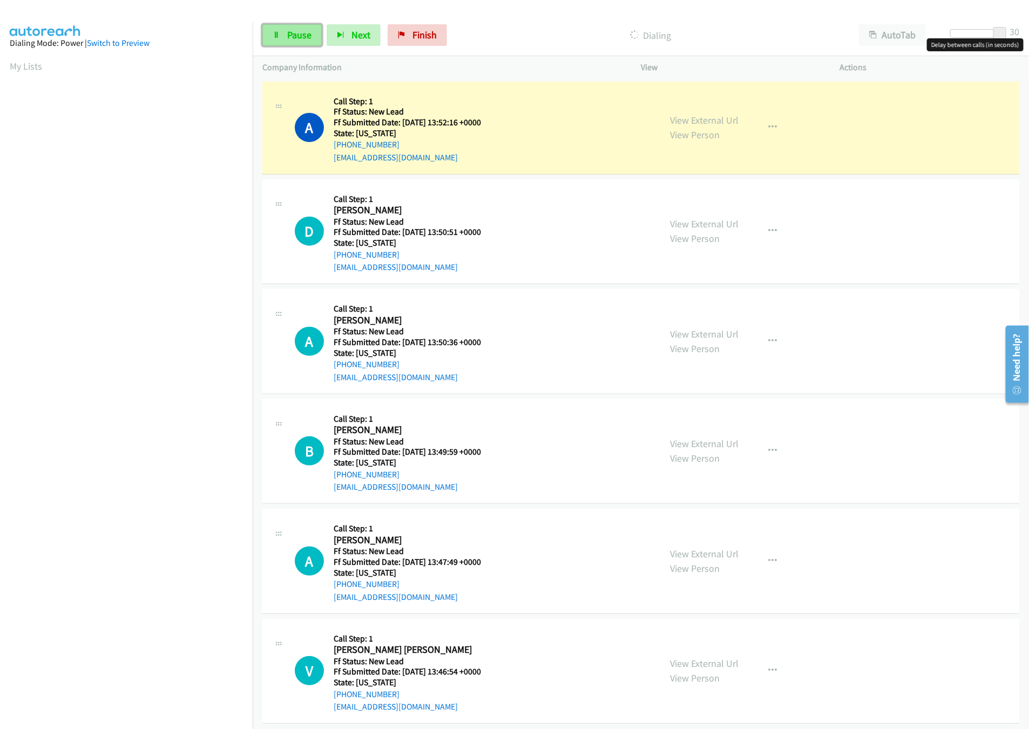
click at [321, 28] on link "Pause" at bounding box center [291, 35] width 59 height 22
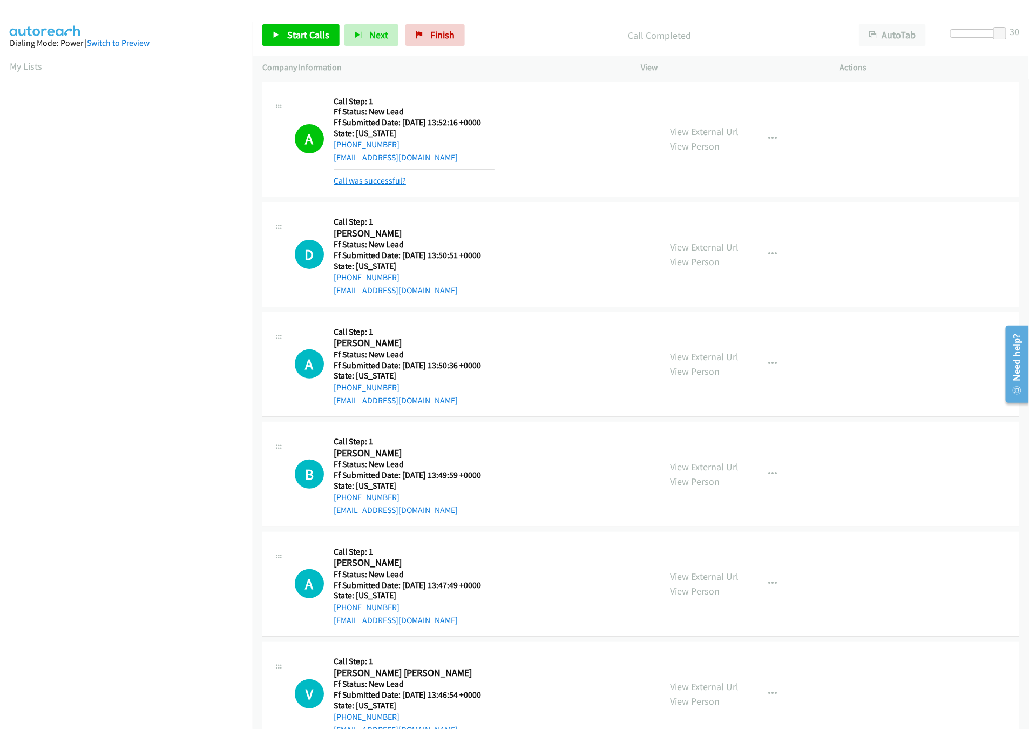
click at [393, 181] on link "Call was successful?" at bounding box center [370, 180] width 72 height 10
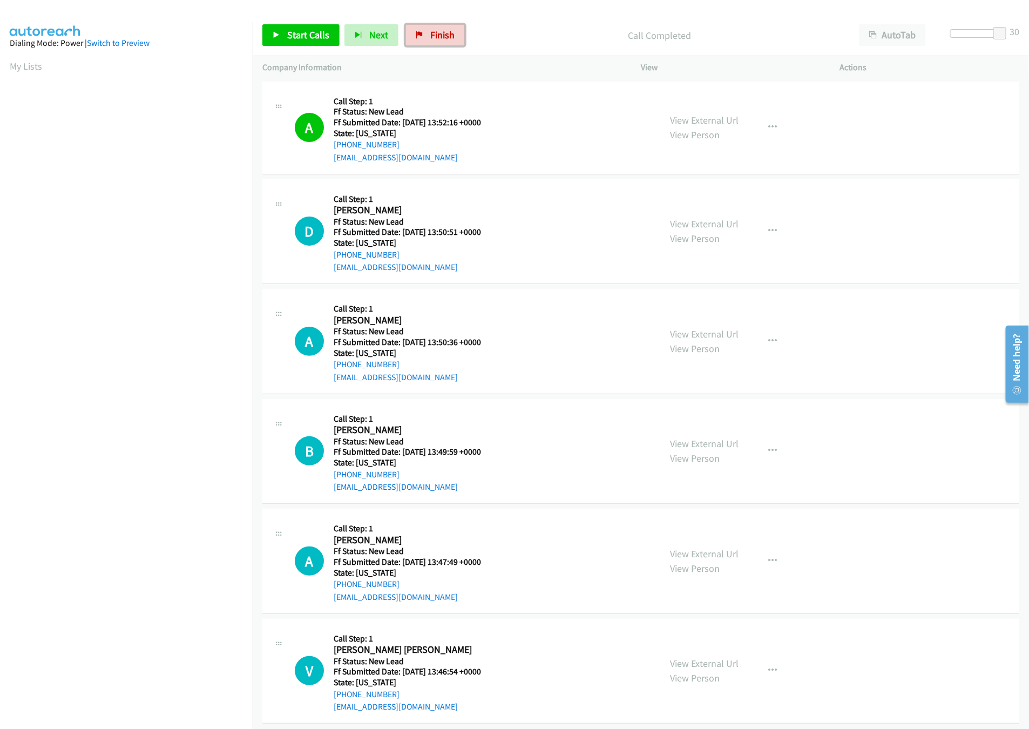
drag, startPoint x: 428, startPoint y: 38, endPoint x: 570, endPoint y: 47, distance: 142.3
click at [429, 37] on link "Finish" at bounding box center [434, 35] width 59 height 22
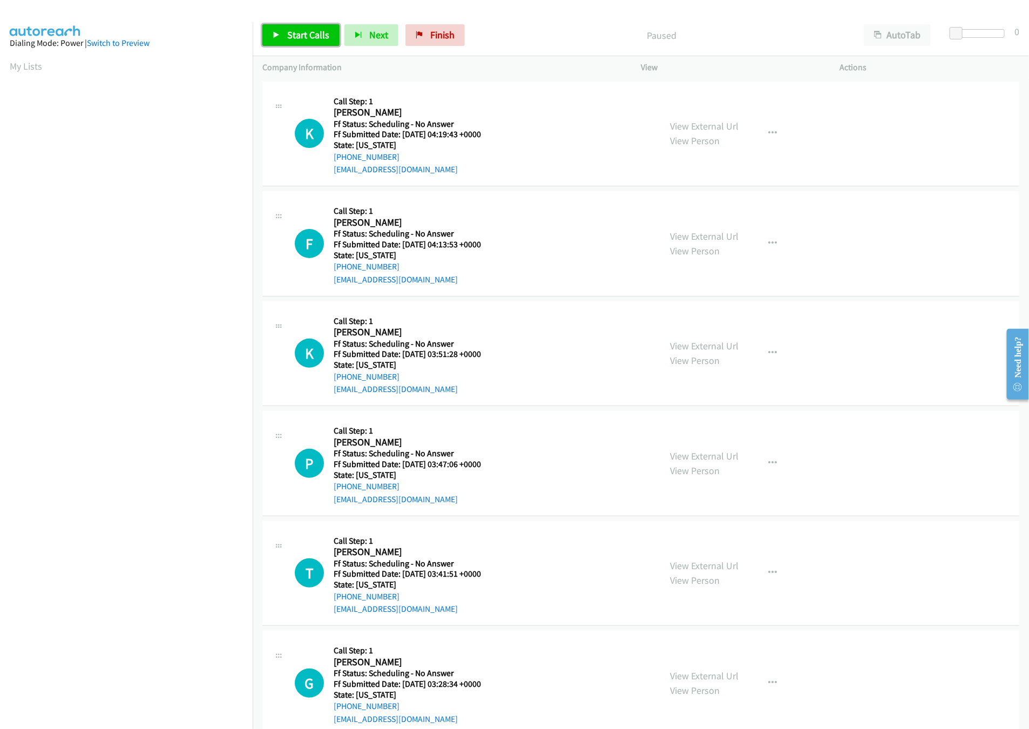
drag, startPoint x: 293, startPoint y: 29, endPoint x: 296, endPoint y: 39, distance: 10.2
click at [293, 29] on span "Start Calls" at bounding box center [308, 35] width 42 height 12
click at [729, 125] on link "View External Url" at bounding box center [704, 126] width 69 height 12
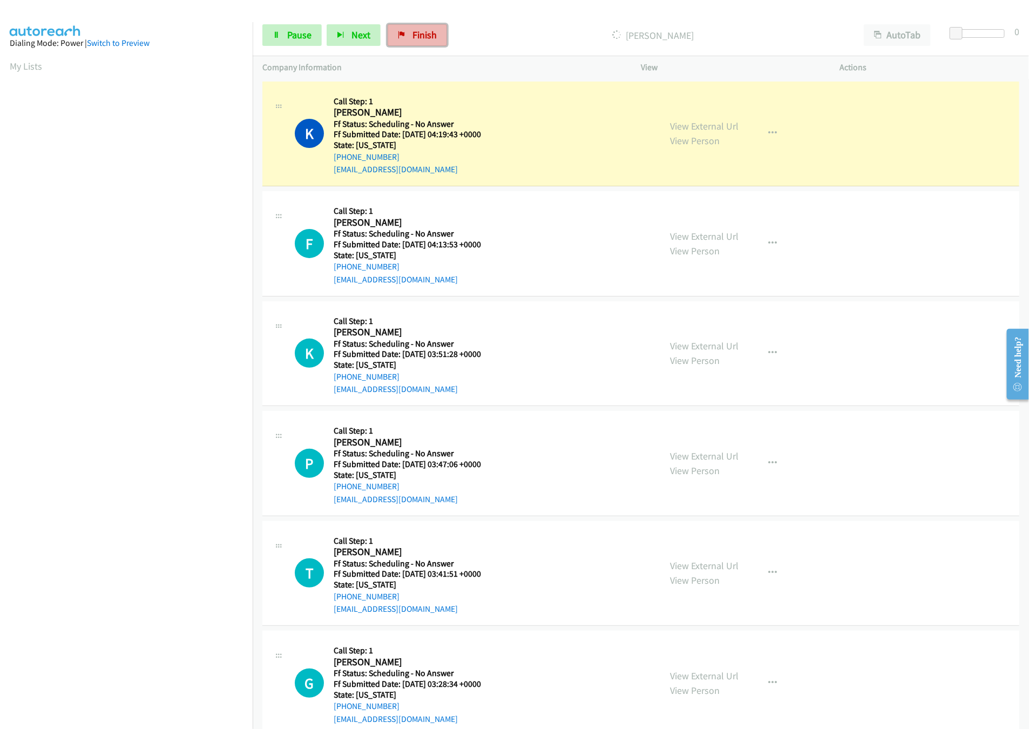
click at [429, 35] on span "Finish" at bounding box center [425, 35] width 24 height 12
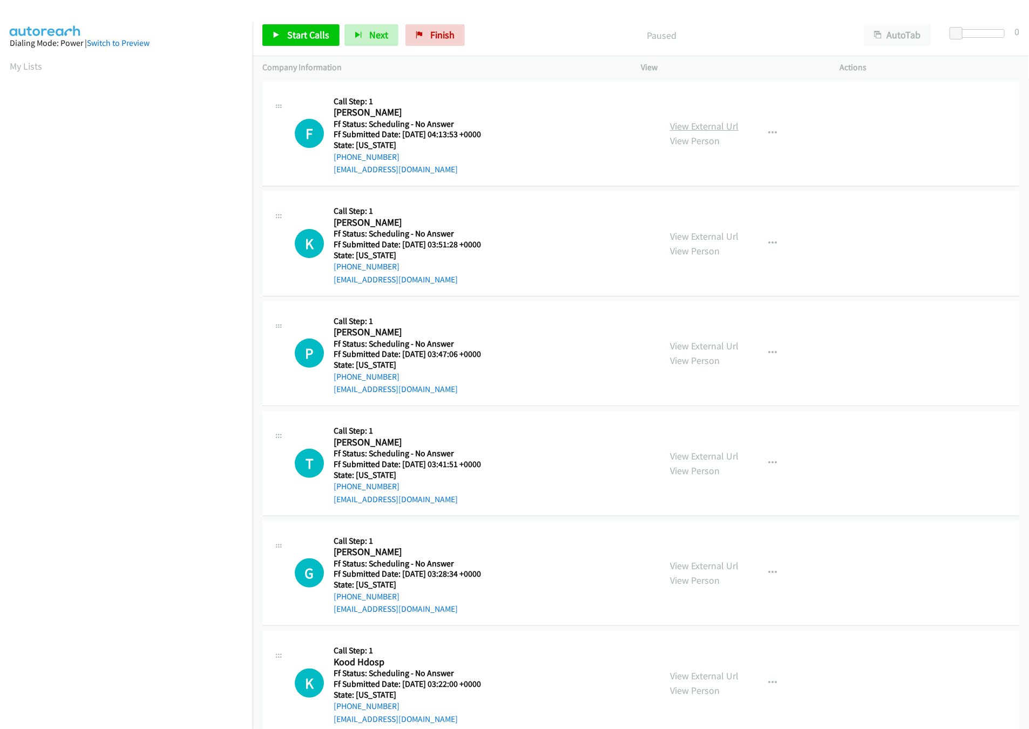
click at [706, 125] on link "View External Url" at bounding box center [704, 126] width 69 height 12
click at [693, 455] on link "View External Url" at bounding box center [704, 456] width 69 height 12
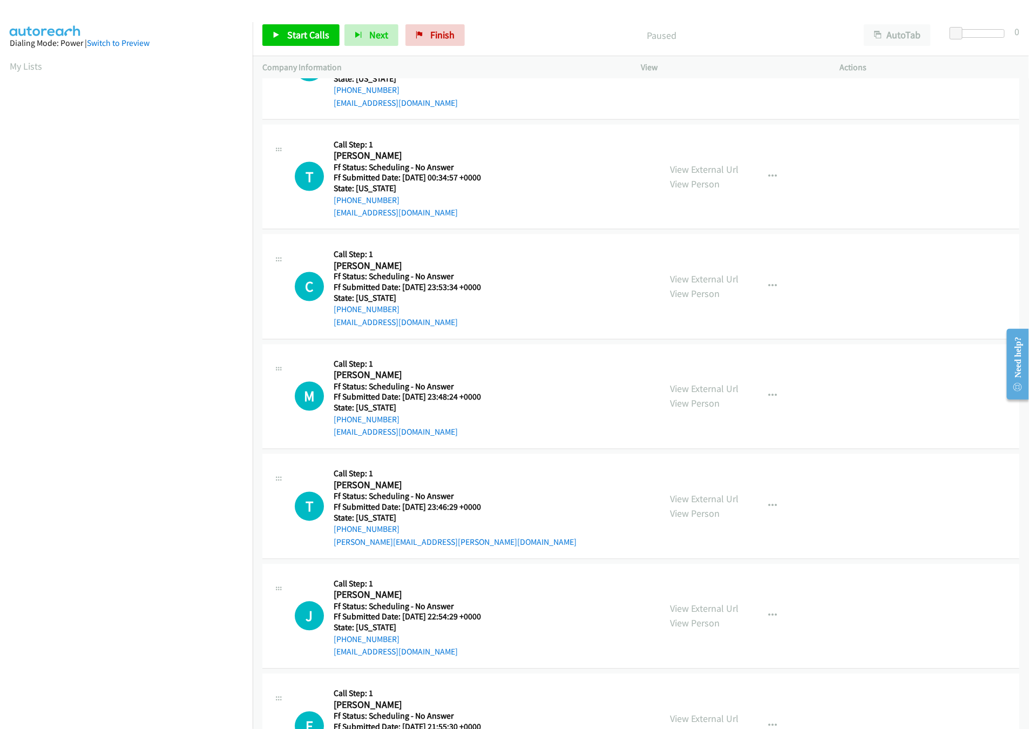
scroll to position [909, 0]
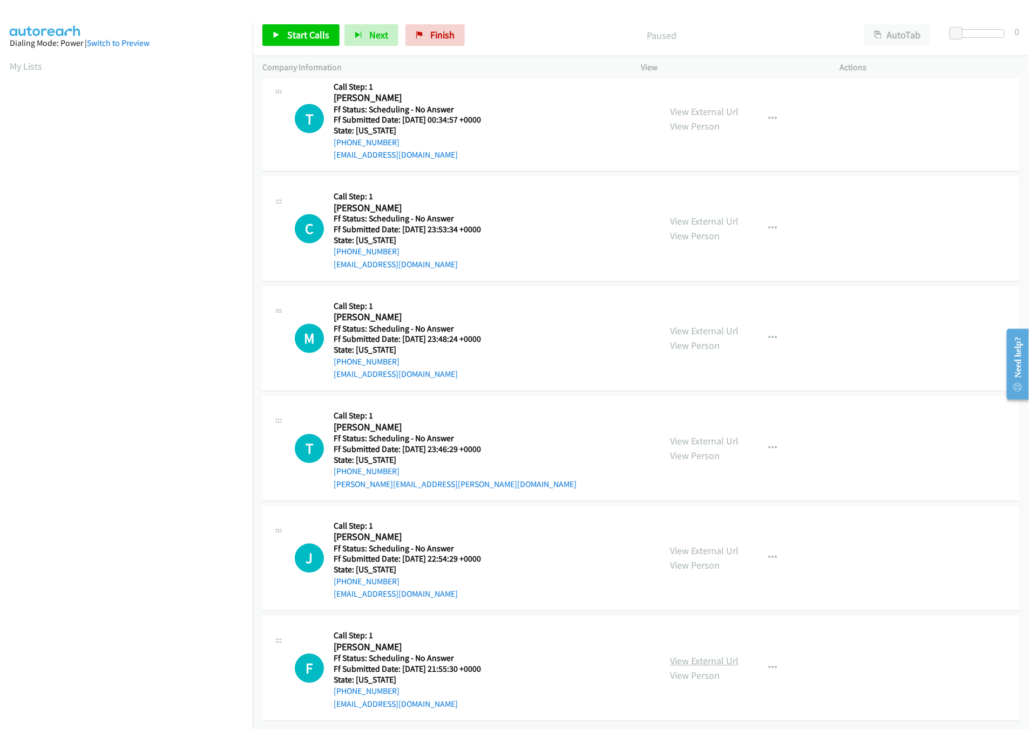
click at [677, 655] on link "View External Url" at bounding box center [704, 661] width 69 height 12
click at [410, 36] on link "Finish" at bounding box center [434, 35] width 59 height 22
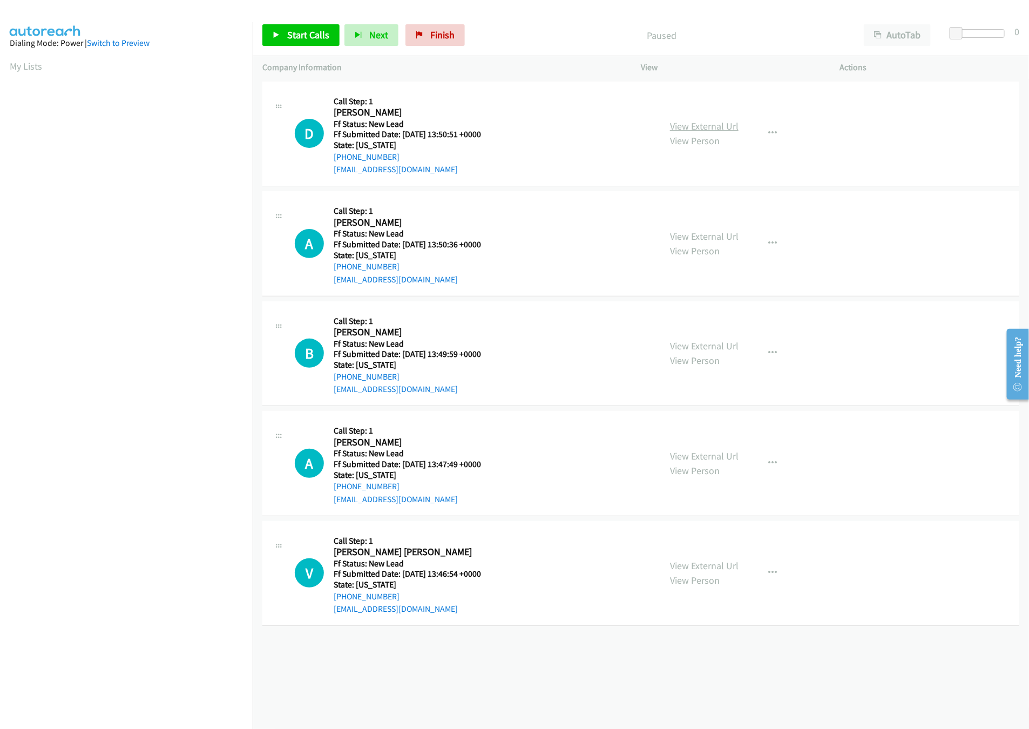
click at [718, 128] on link "View External Url" at bounding box center [704, 126] width 69 height 12
click at [697, 240] on link "View External Url" at bounding box center [704, 236] width 69 height 12
click at [700, 351] on link "View External Url" at bounding box center [704, 346] width 69 height 12
click at [301, 36] on span "Start Calls" at bounding box center [308, 35] width 42 height 12
click at [988, 36] on div at bounding box center [980, 33] width 50 height 9
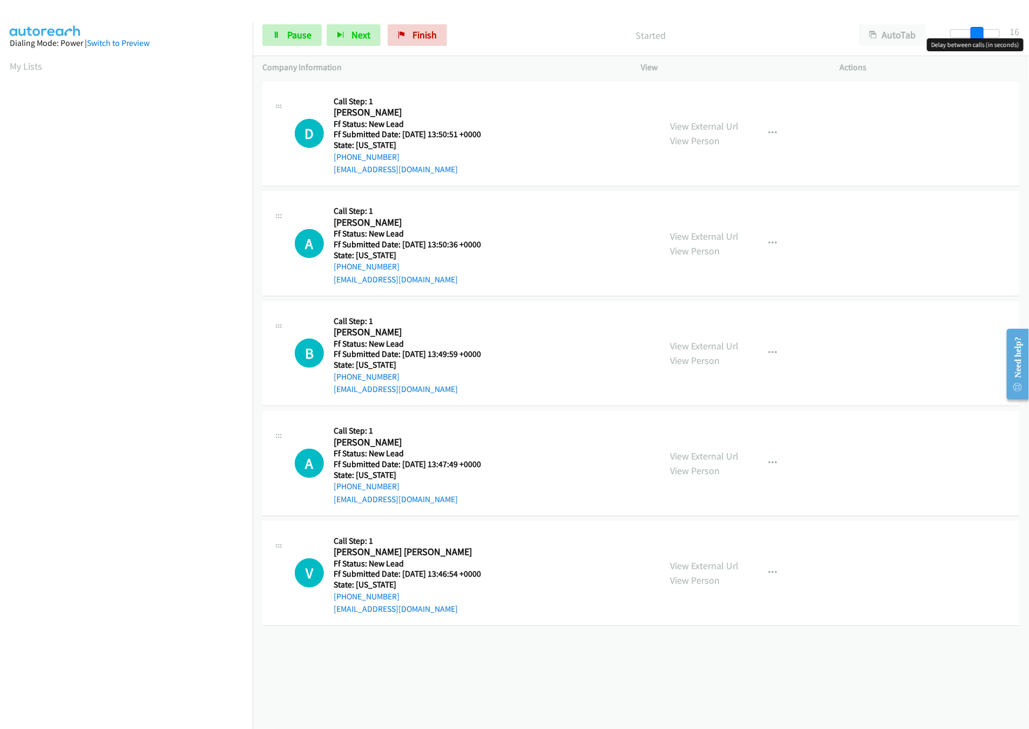
drag, startPoint x: 980, startPoint y: 32, endPoint x: 974, endPoint y: 32, distance: 5.9
click at [974, 32] on span at bounding box center [977, 33] width 13 height 13
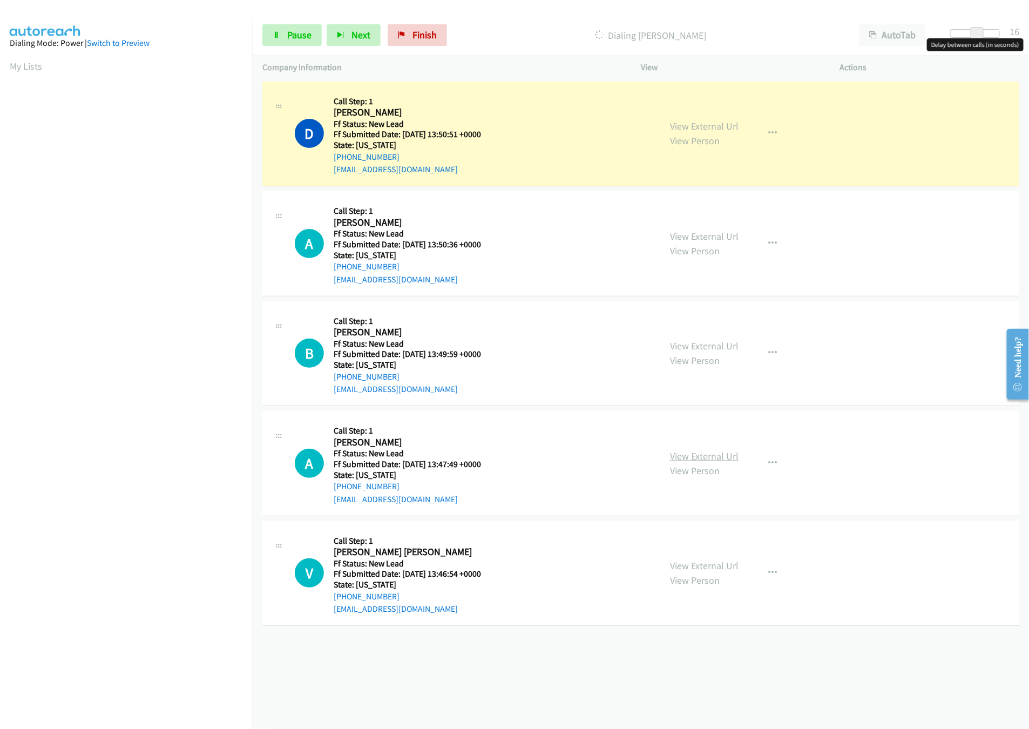
click at [706, 452] on link "View External Url" at bounding box center [704, 456] width 69 height 12
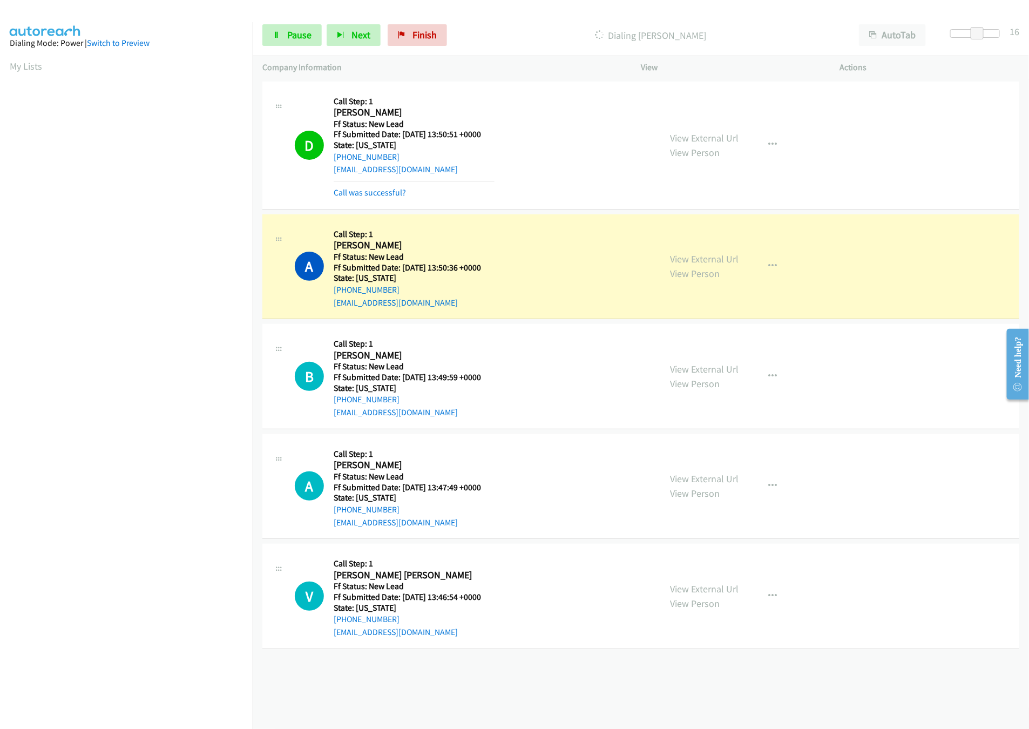
click at [303, 48] on div "Start Calls Pause Next Finish Dialing Amy Tillman AutoTab AutoTab 16" at bounding box center [641, 36] width 776 height 42
click at [305, 41] on link "Pause" at bounding box center [291, 35] width 59 height 22
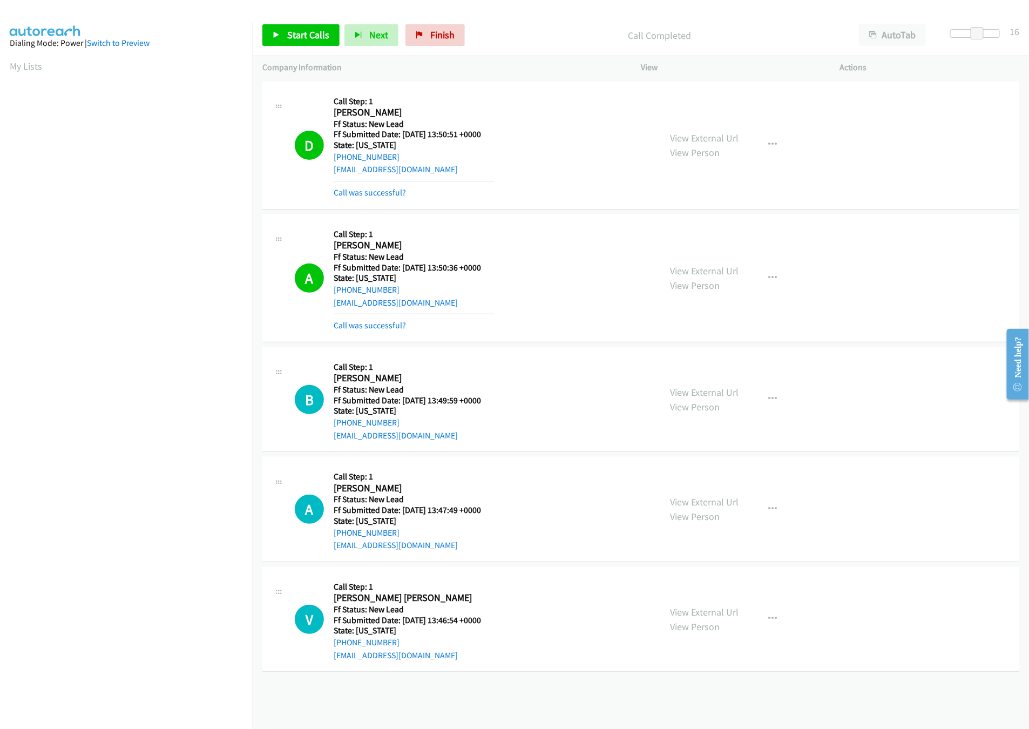
click at [362, 332] on div "Call was successful?" at bounding box center [414, 325] width 161 height 13
click at [363, 326] on link "Call was successful?" at bounding box center [370, 325] width 72 height 10
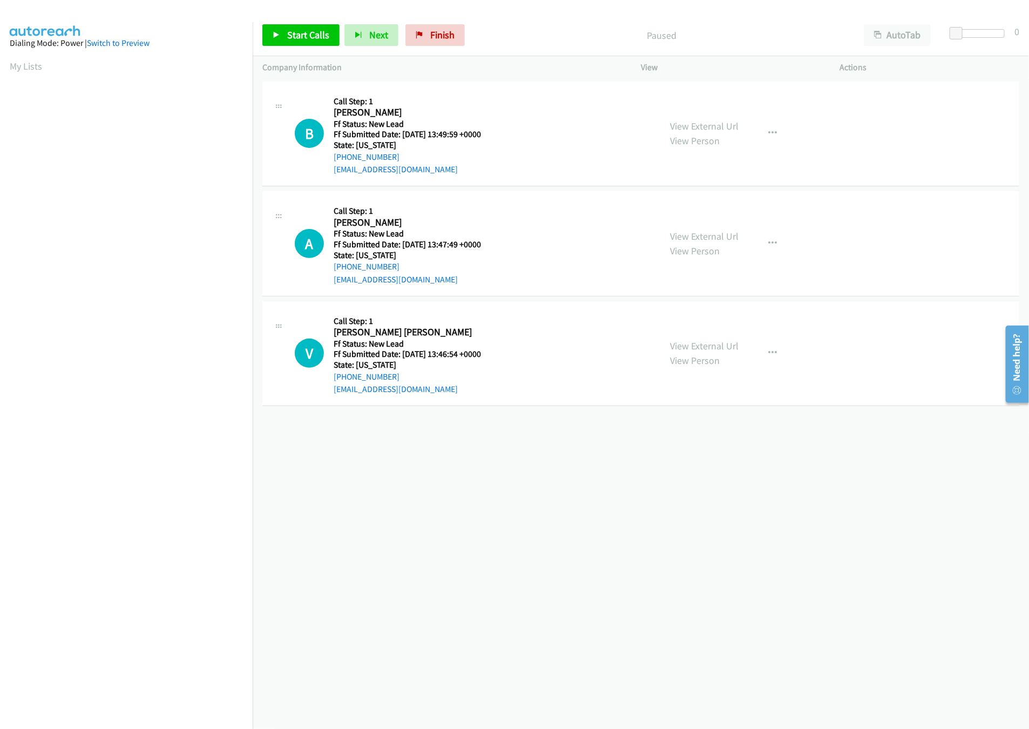
scroll to position [0, 4]
click at [287, 38] on span "Start Calls" at bounding box center [308, 35] width 42 height 12
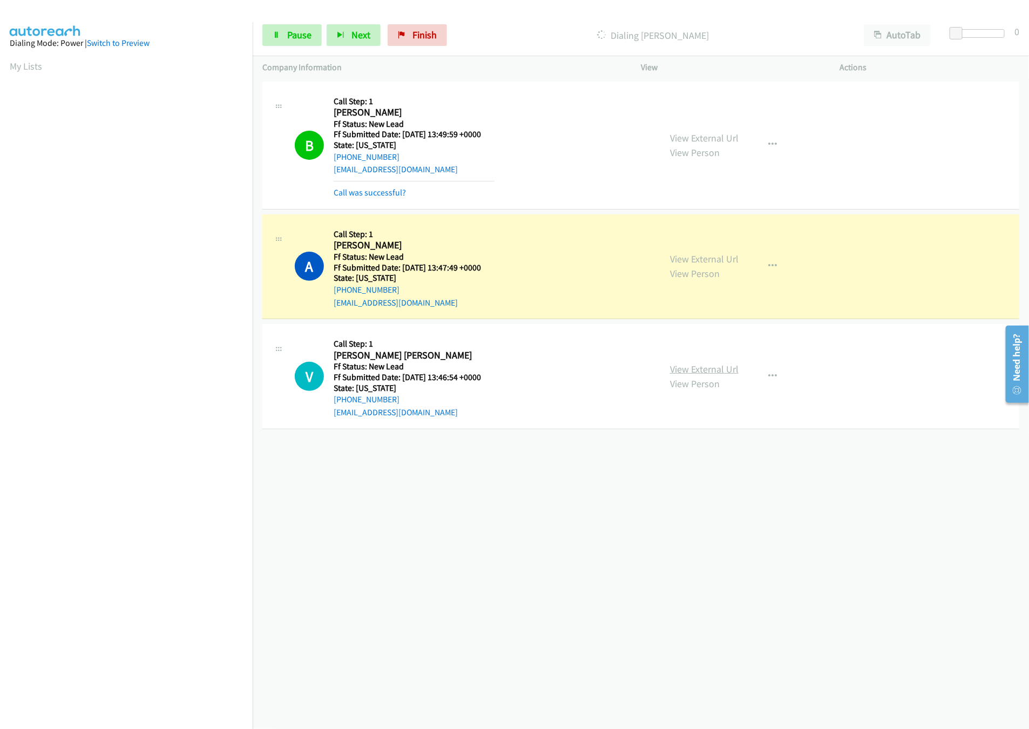
click at [712, 370] on link "View External Url" at bounding box center [704, 369] width 69 height 12
click at [282, 26] on link "Pause" at bounding box center [291, 35] width 59 height 22
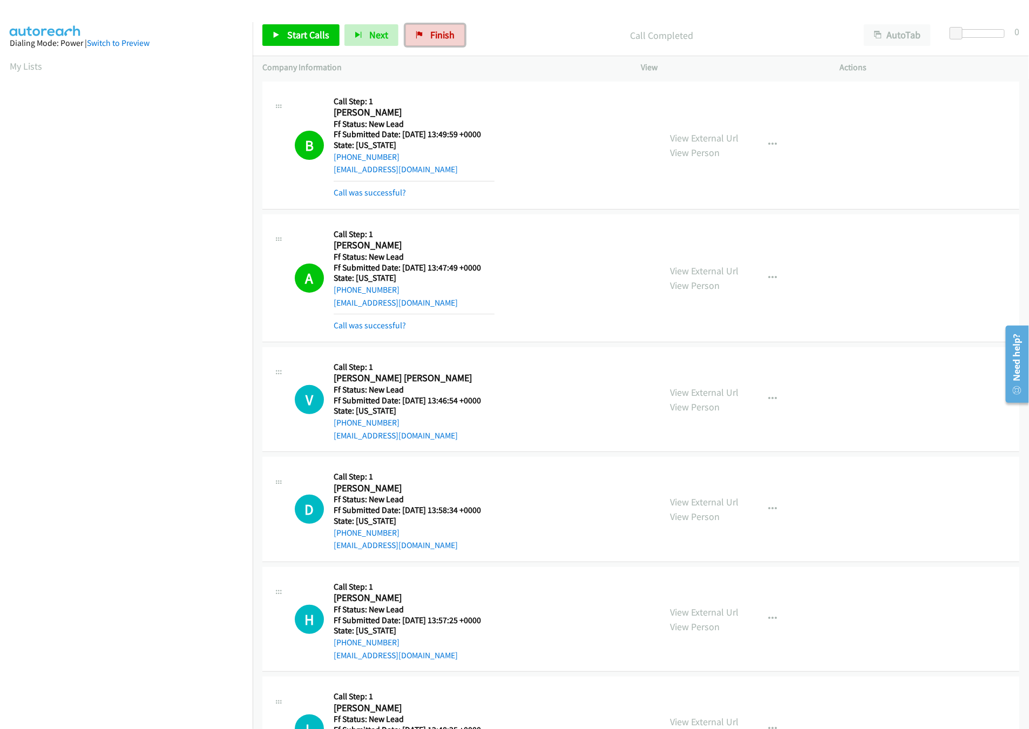
drag, startPoint x: 432, startPoint y: 36, endPoint x: 554, endPoint y: 59, distance: 123.7
click at [432, 36] on span "Finish" at bounding box center [442, 35] width 24 height 12
